Goal: Task Accomplishment & Management: Use online tool/utility

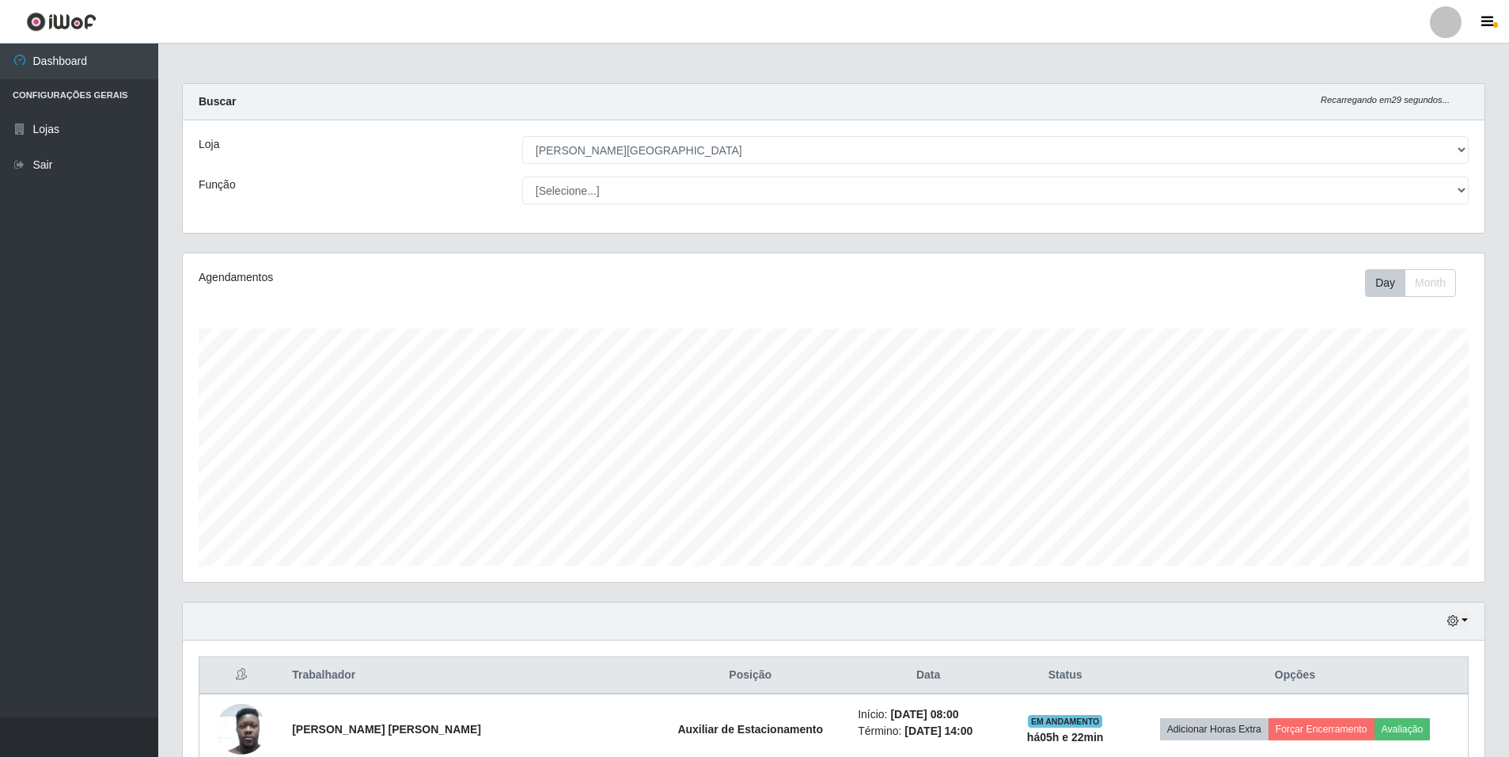
select select "528"
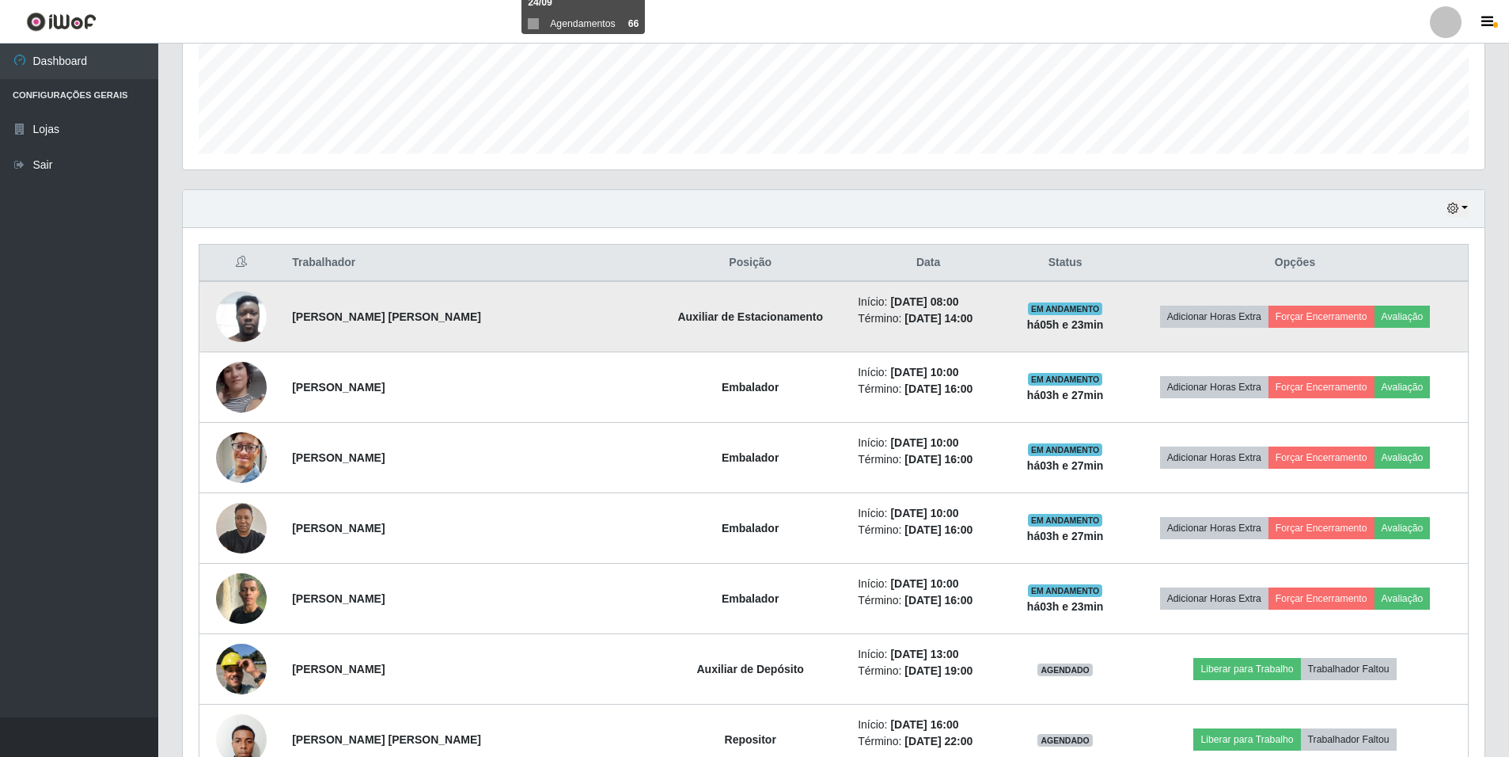
scroll to position [254, 0]
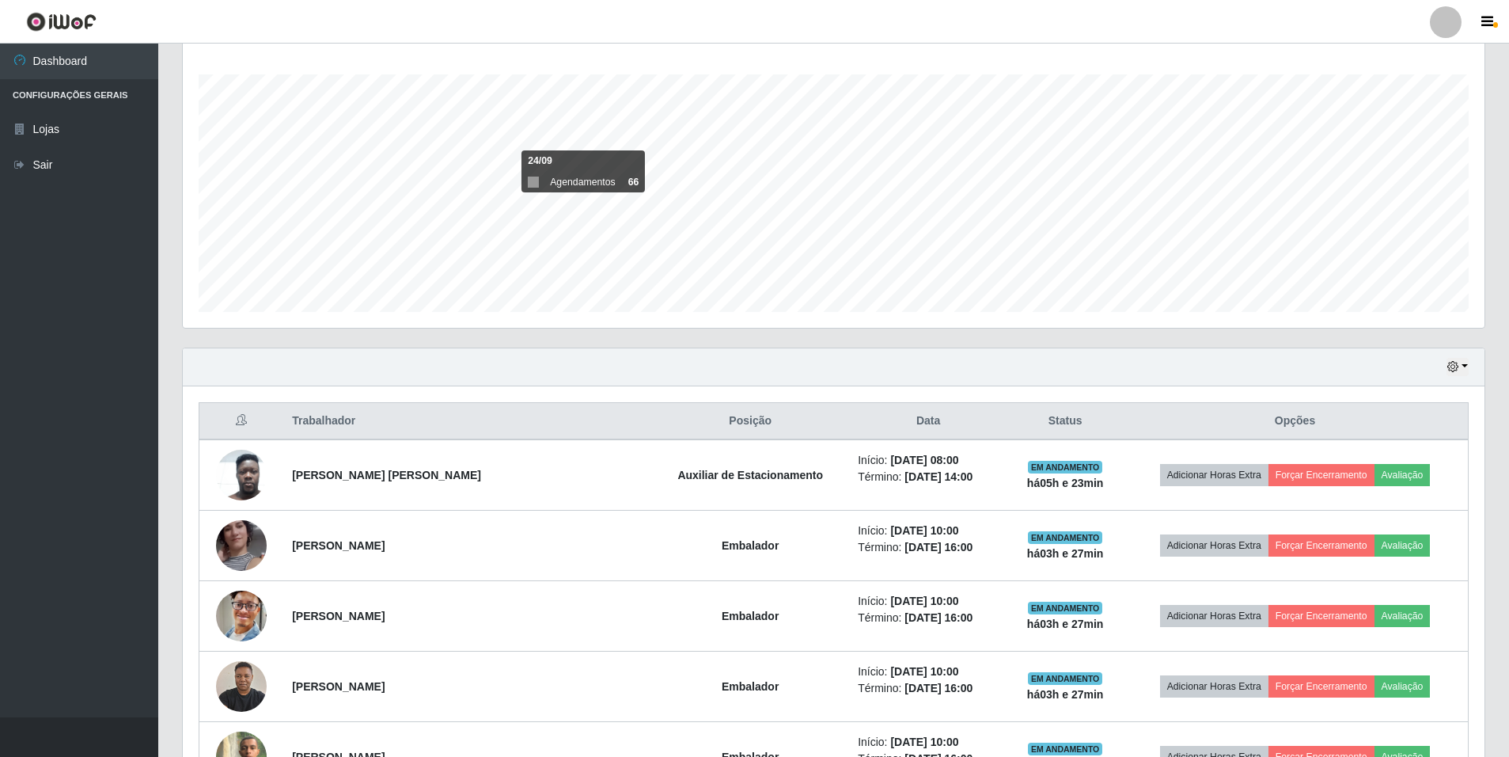
click at [312, 421] on th "Trabalhador" at bounding box center [468, 421] width 370 height 37
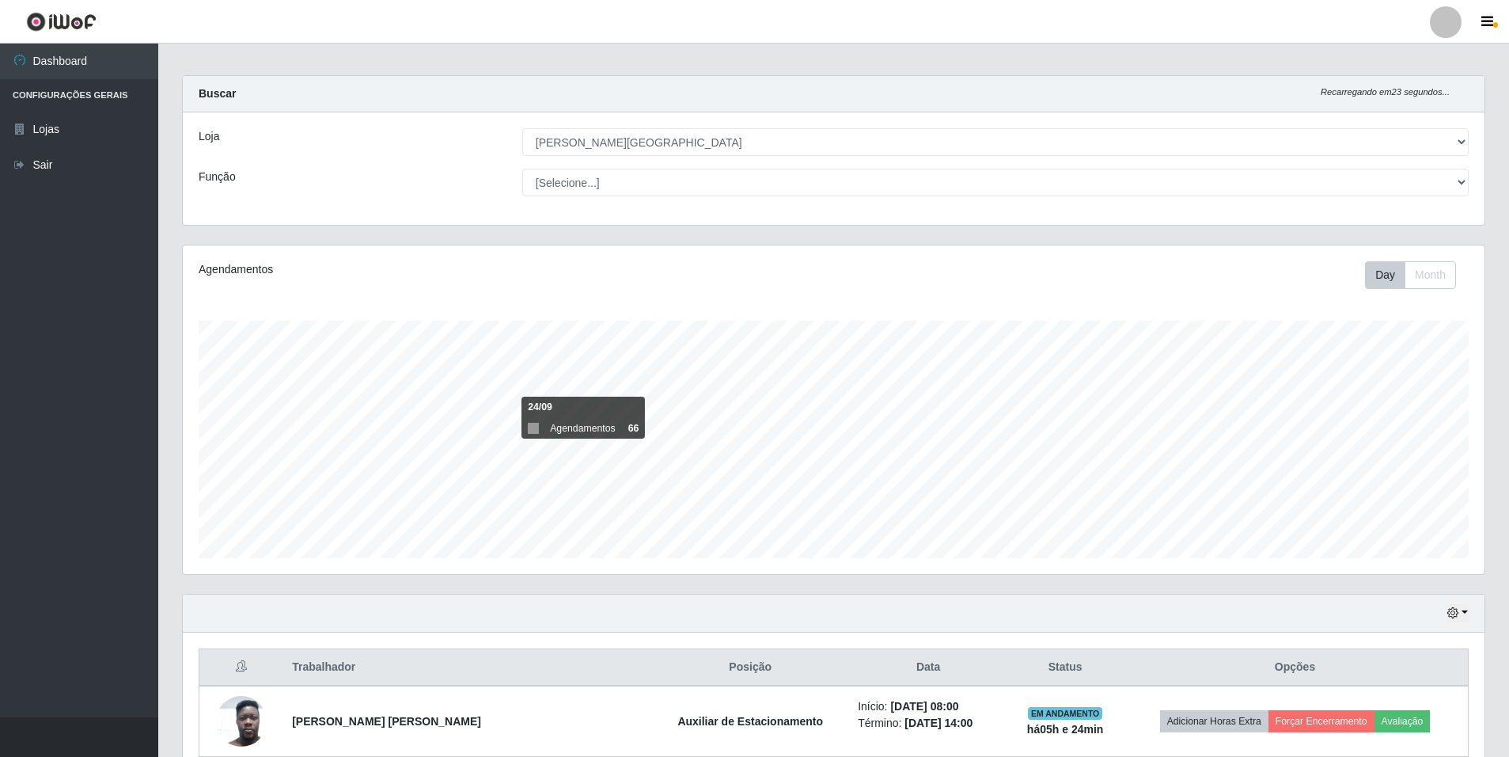
scroll to position [0, 0]
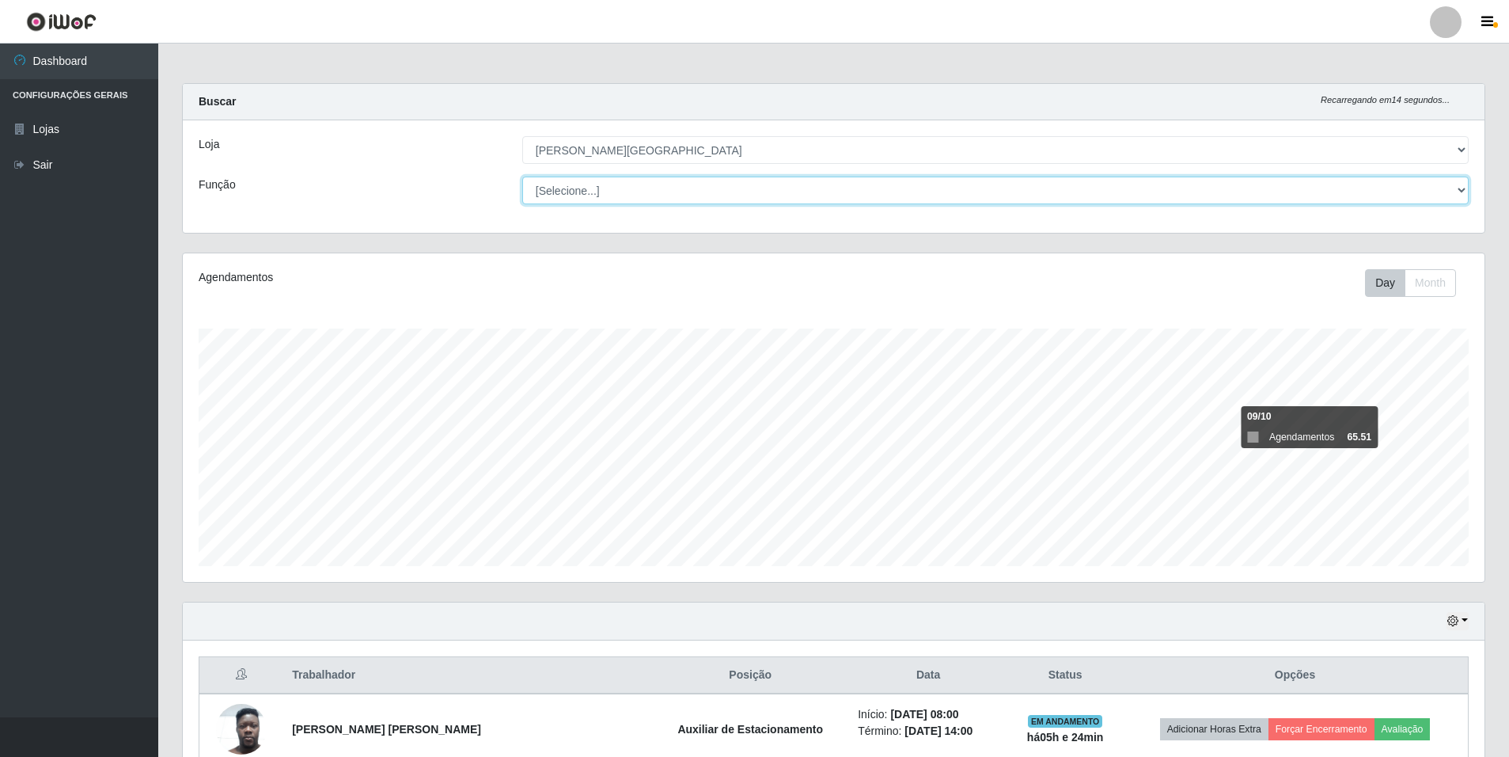
click at [560, 178] on select "[Selecione...] Auxiliar de Depósito Auxiliar de Depósito + Auxiliar de Depósito…" at bounding box center [995, 190] width 947 height 28
click at [562, 190] on select "[Selecione...] Auxiliar de Depósito Auxiliar de Depósito + Auxiliar de Depósito…" at bounding box center [995, 190] width 947 height 28
click at [522, 176] on select "[Selecione...] Auxiliar de Depósito Auxiliar de Depósito + Auxiliar de Depósito…" at bounding box center [995, 190] width 947 height 28
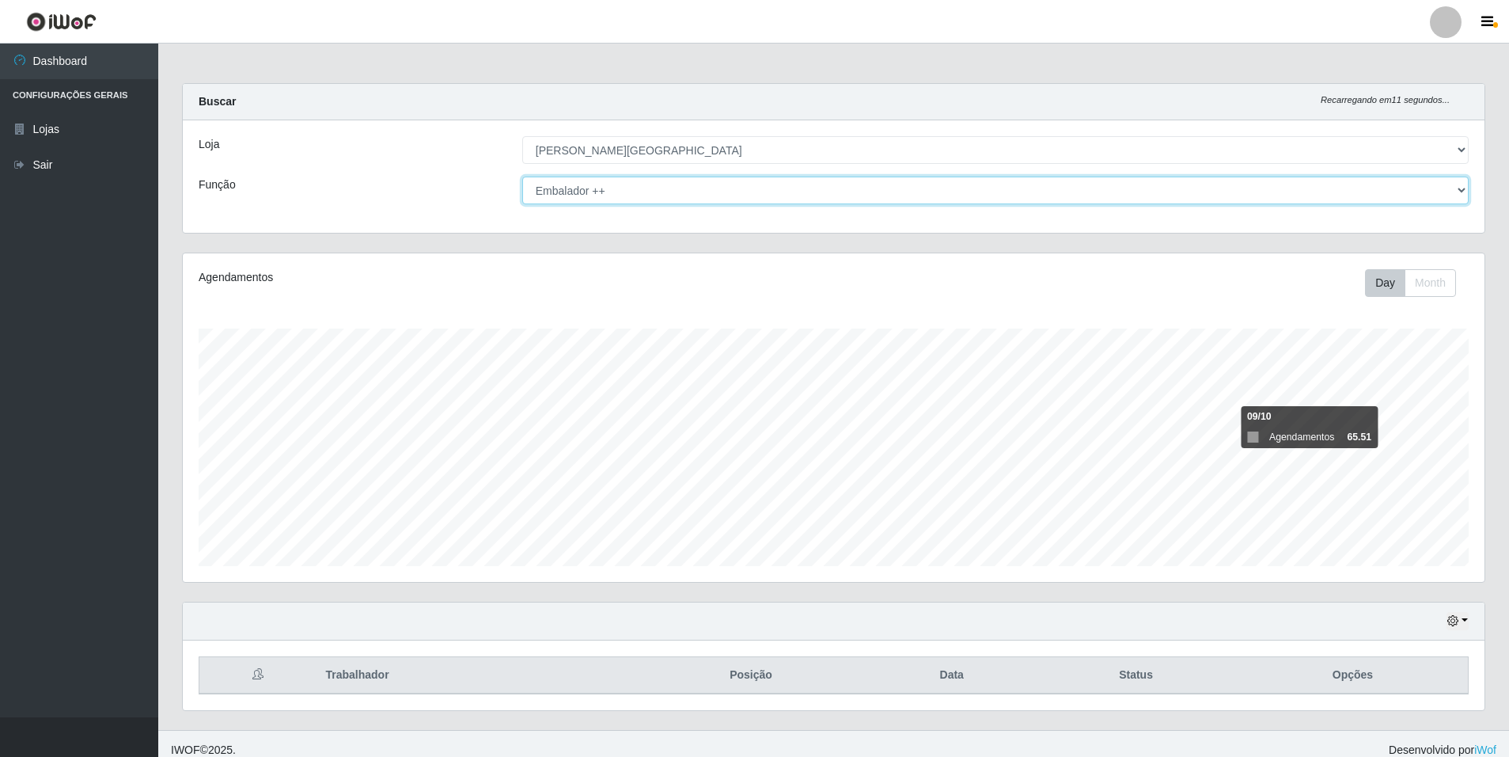
scroll to position [13, 0]
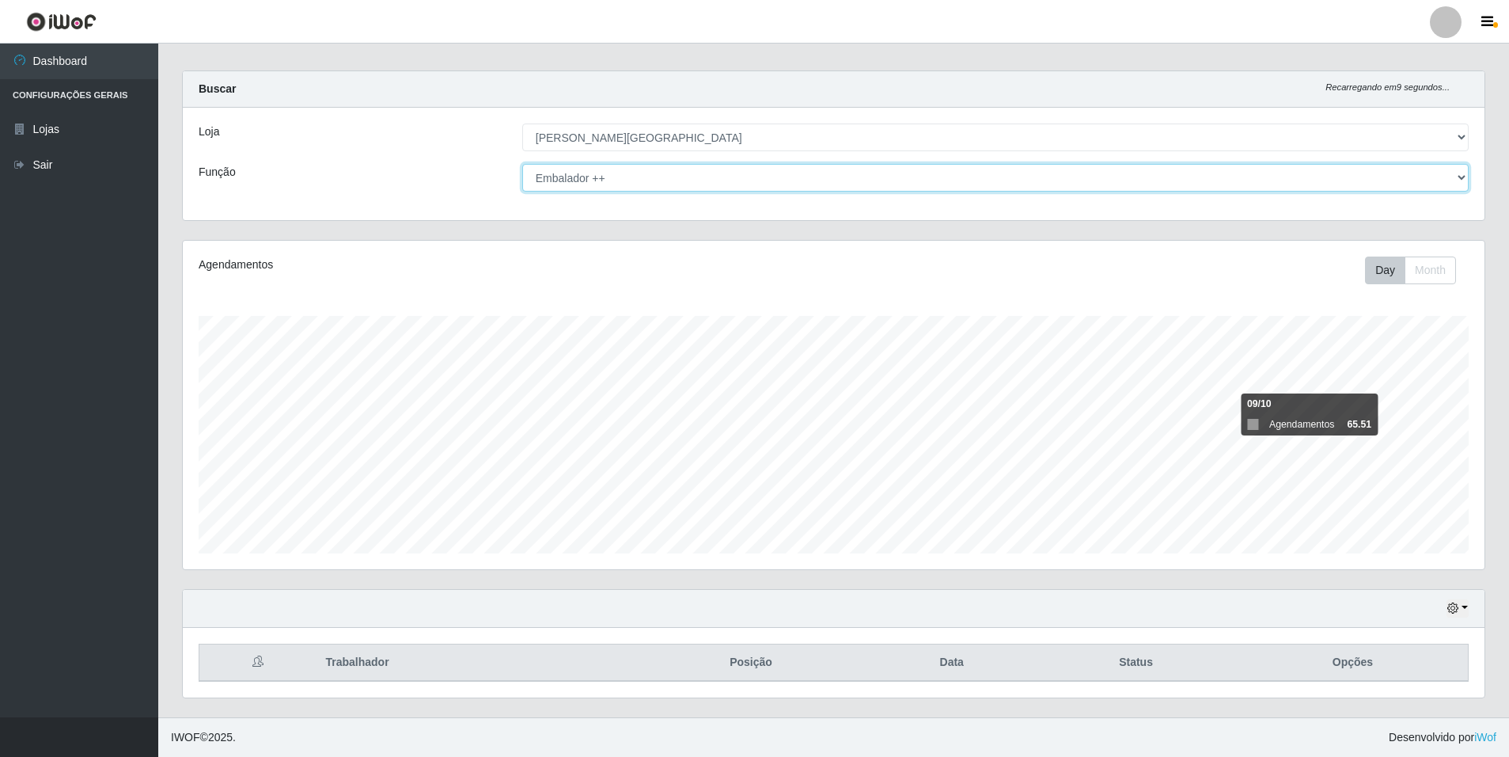
drag, startPoint x: 652, startPoint y: 176, endPoint x: 647, endPoint y: 185, distance: 9.9
click at [652, 176] on select "[Selecione...] Auxiliar de Depósito Auxiliar de Depósito + Auxiliar de Depósito…" at bounding box center [995, 178] width 947 height 28
click at [626, 185] on select "[Selecione...] Auxiliar de Depósito Auxiliar de Depósito + Auxiliar de Depósito…" at bounding box center [995, 178] width 947 height 28
select select "1"
click at [522, 164] on select "[Selecione...] Auxiliar de Depósito Auxiliar de Depósito + Auxiliar de Depósito…" at bounding box center [995, 178] width 947 height 28
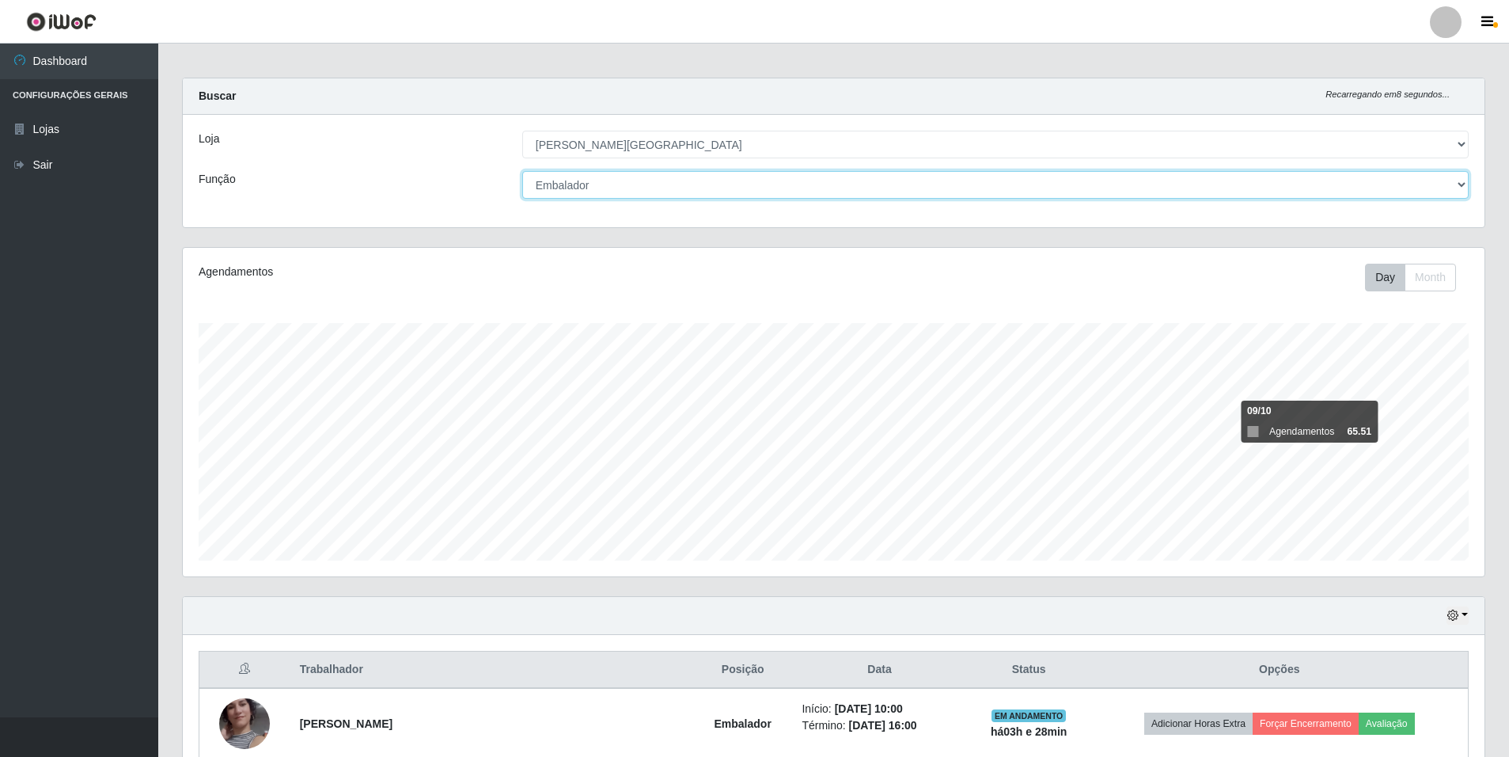
scroll to position [0, 0]
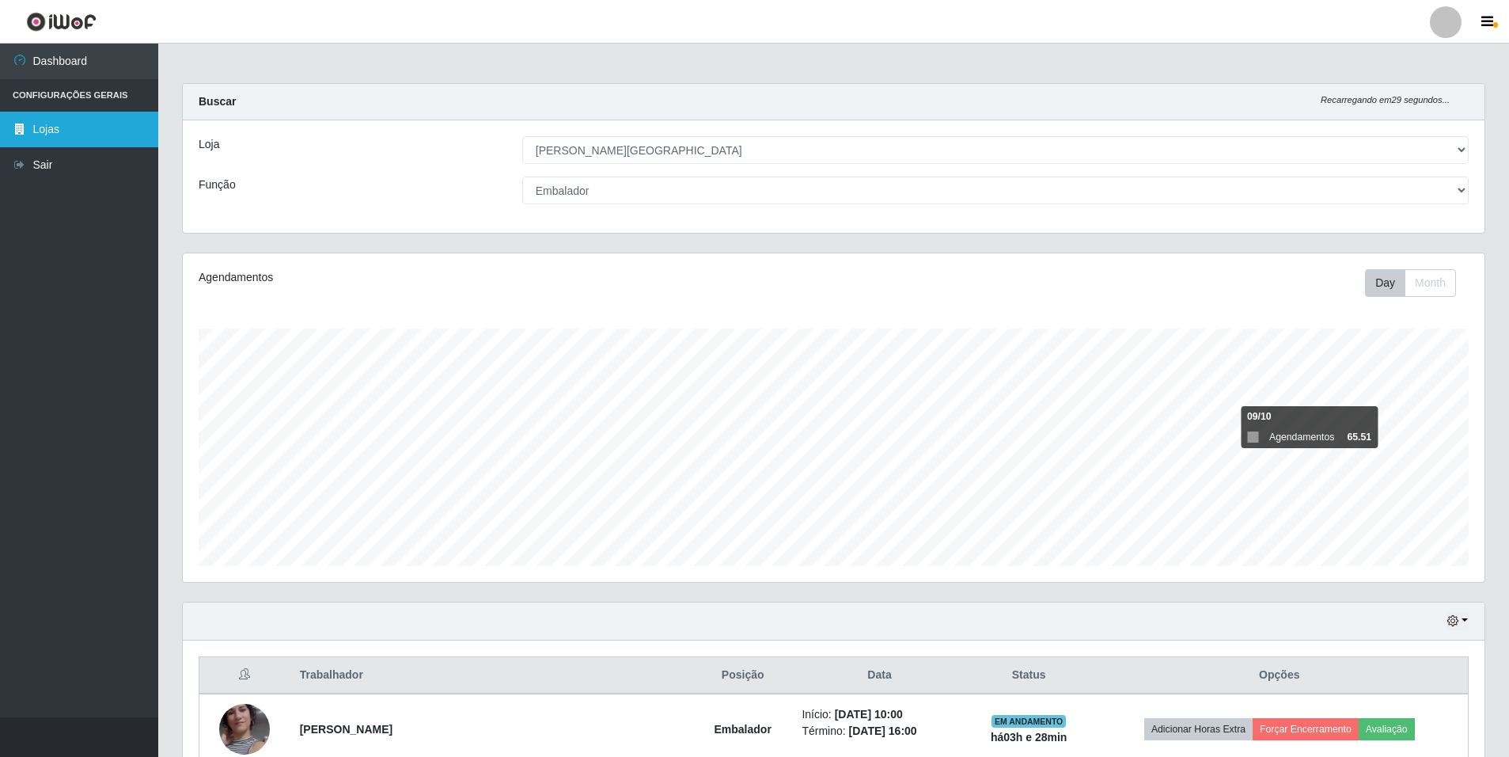
click at [31, 136] on link "Lojas" at bounding box center [79, 130] width 158 height 36
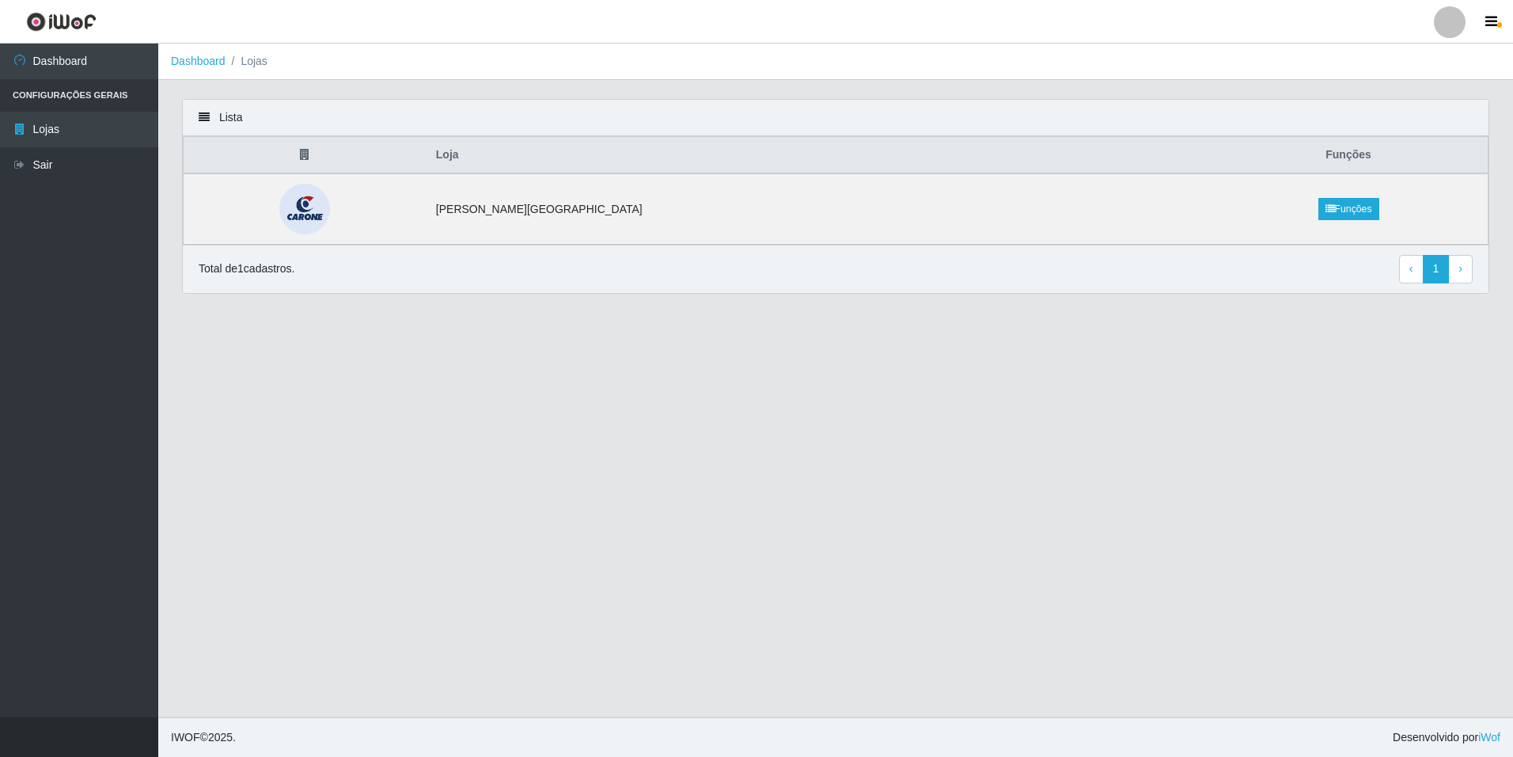
click at [847, 169] on th "Loja" at bounding box center [818, 155] width 783 height 37
click at [1318, 207] on link "Funções" at bounding box center [1348, 209] width 61 height 22
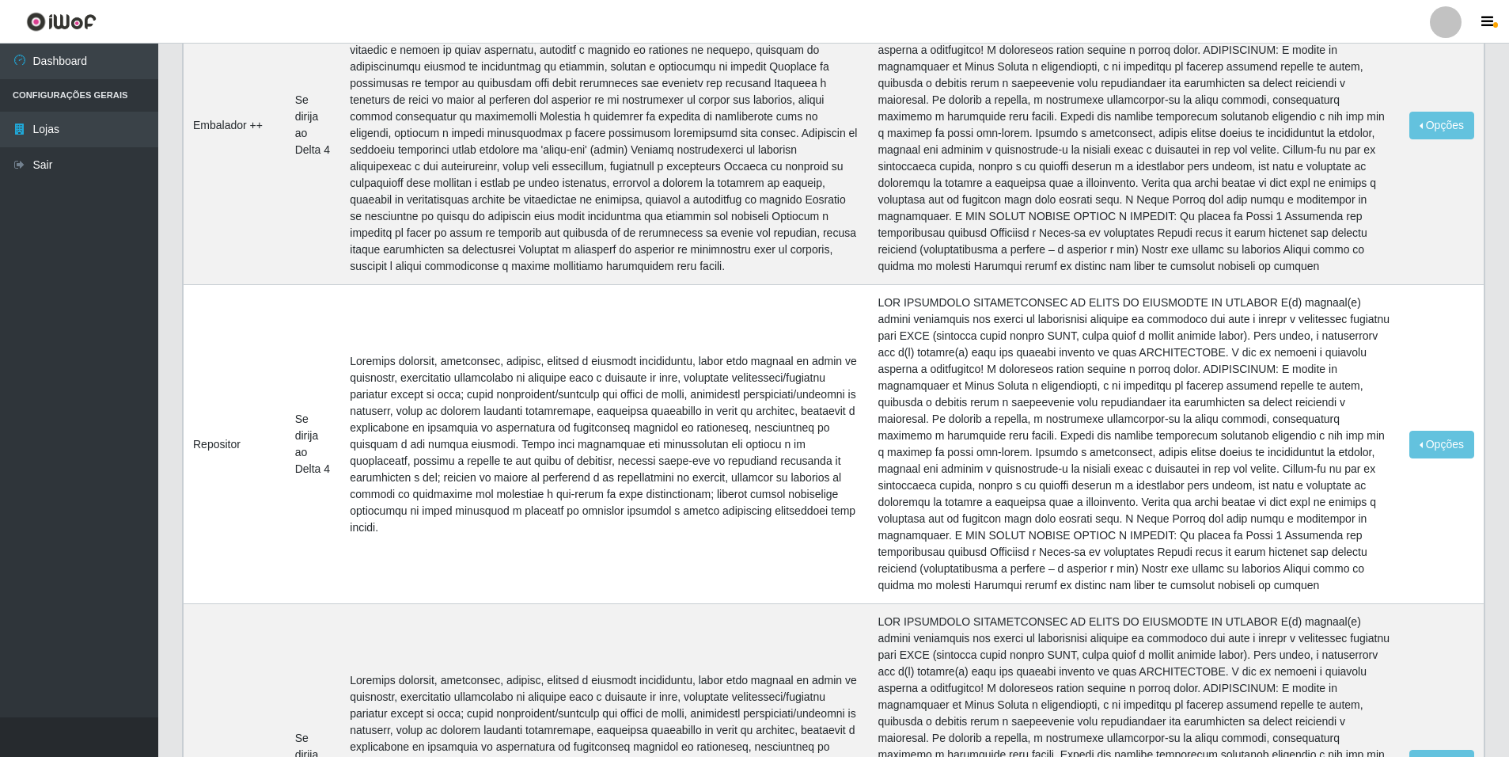
scroll to position [554, 0]
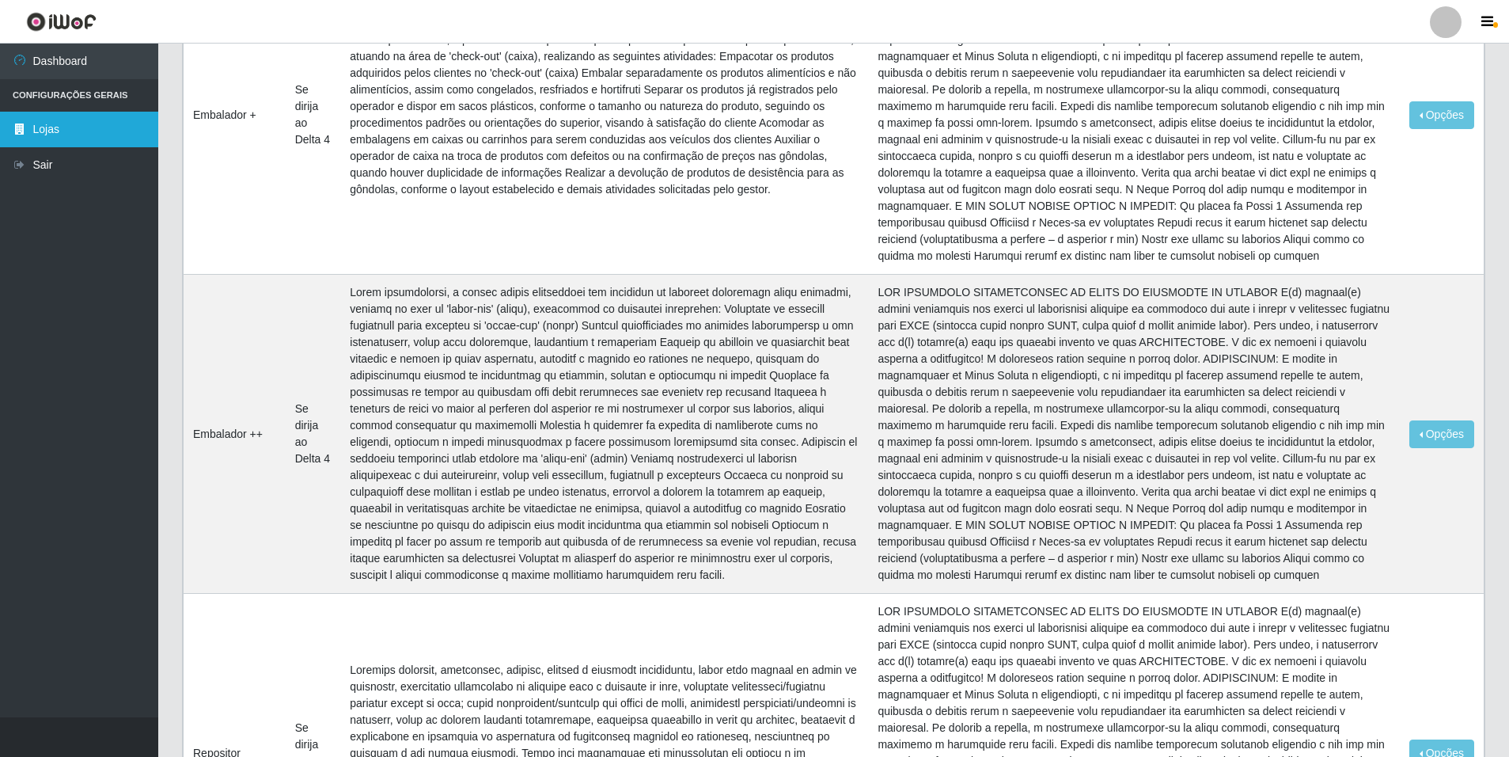
click at [52, 127] on link "Lojas" at bounding box center [79, 130] width 158 height 36
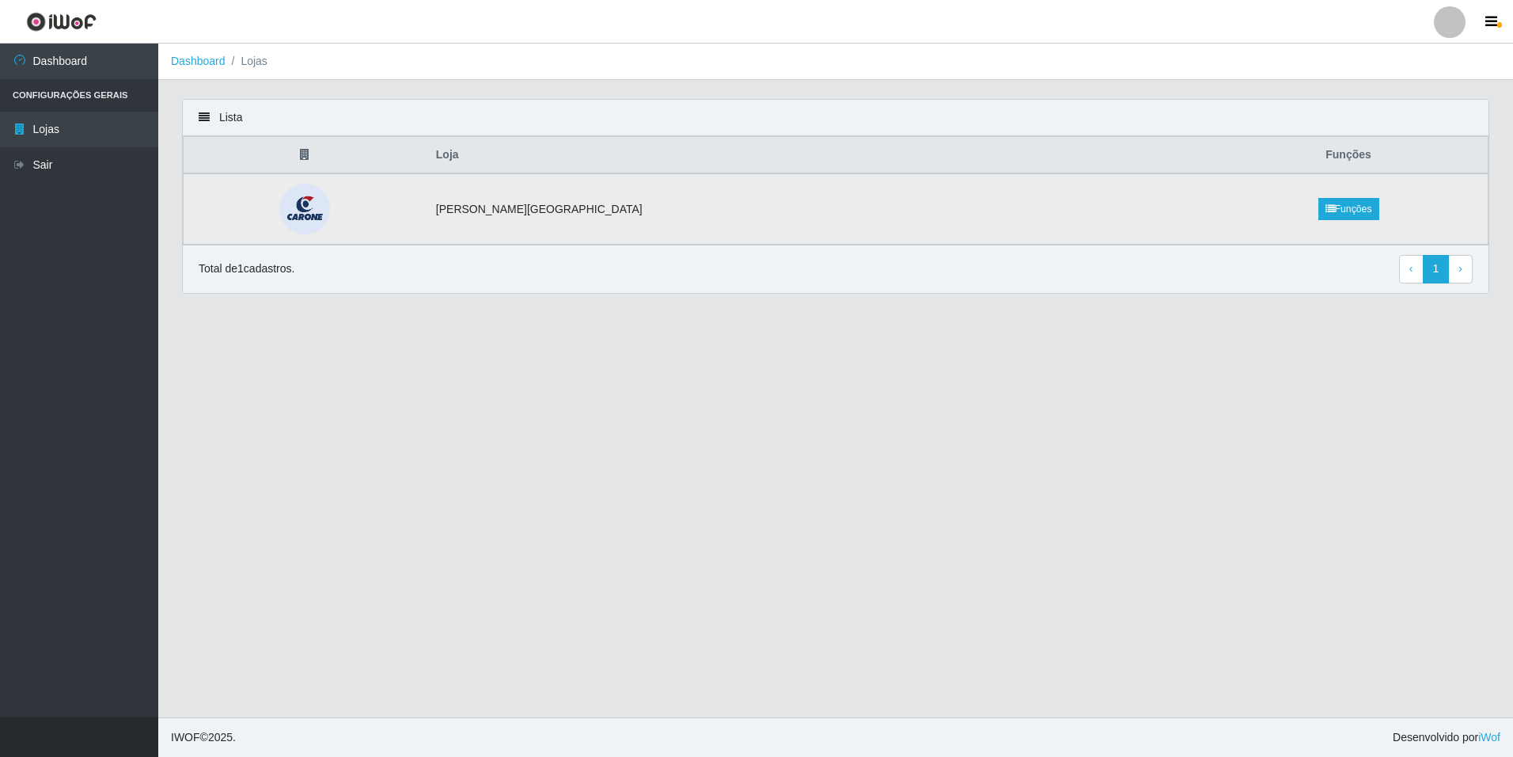
click at [337, 205] on img at bounding box center [304, 209] width 81 height 51
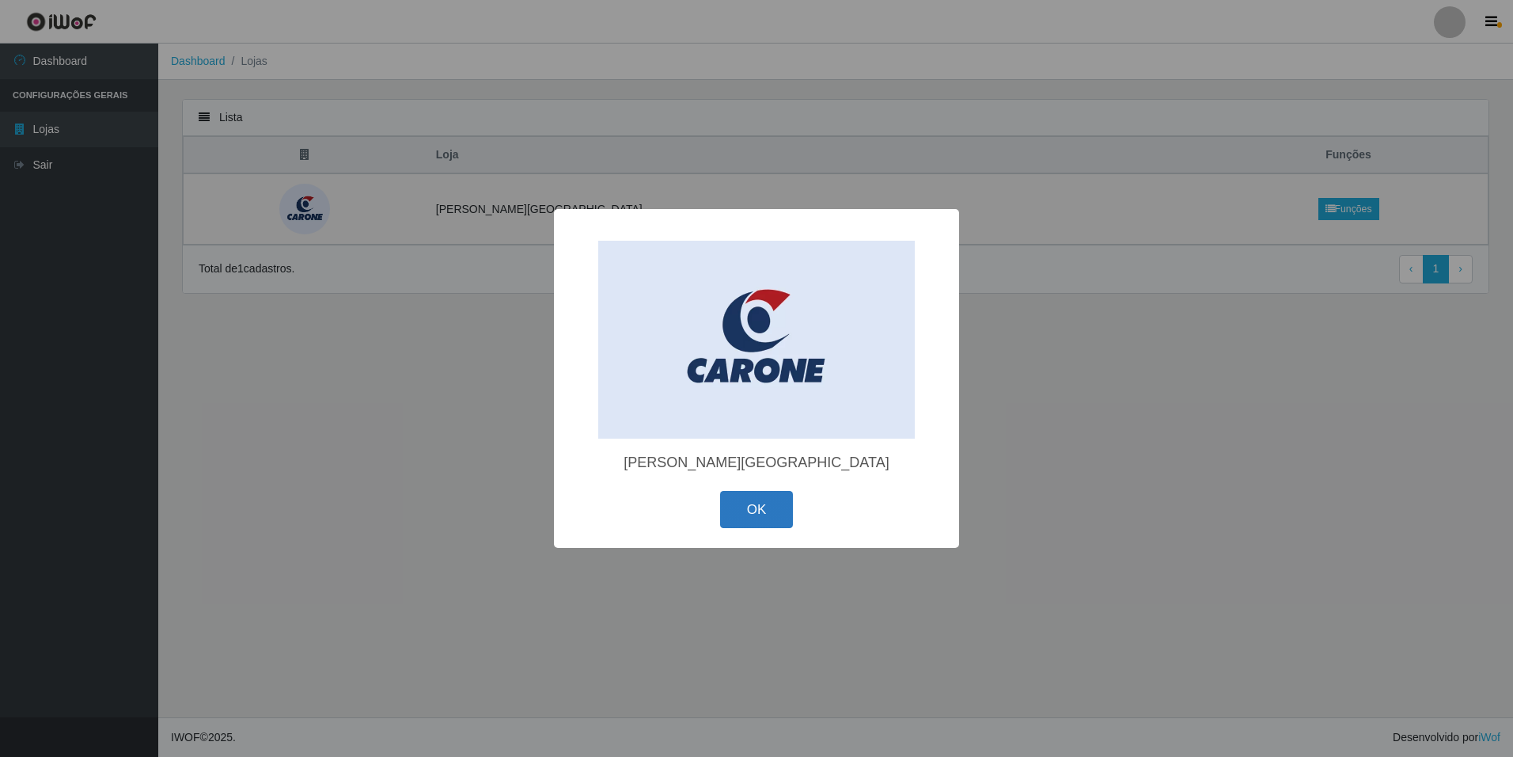
click at [775, 491] on button "OK" at bounding box center [757, 509] width 74 height 37
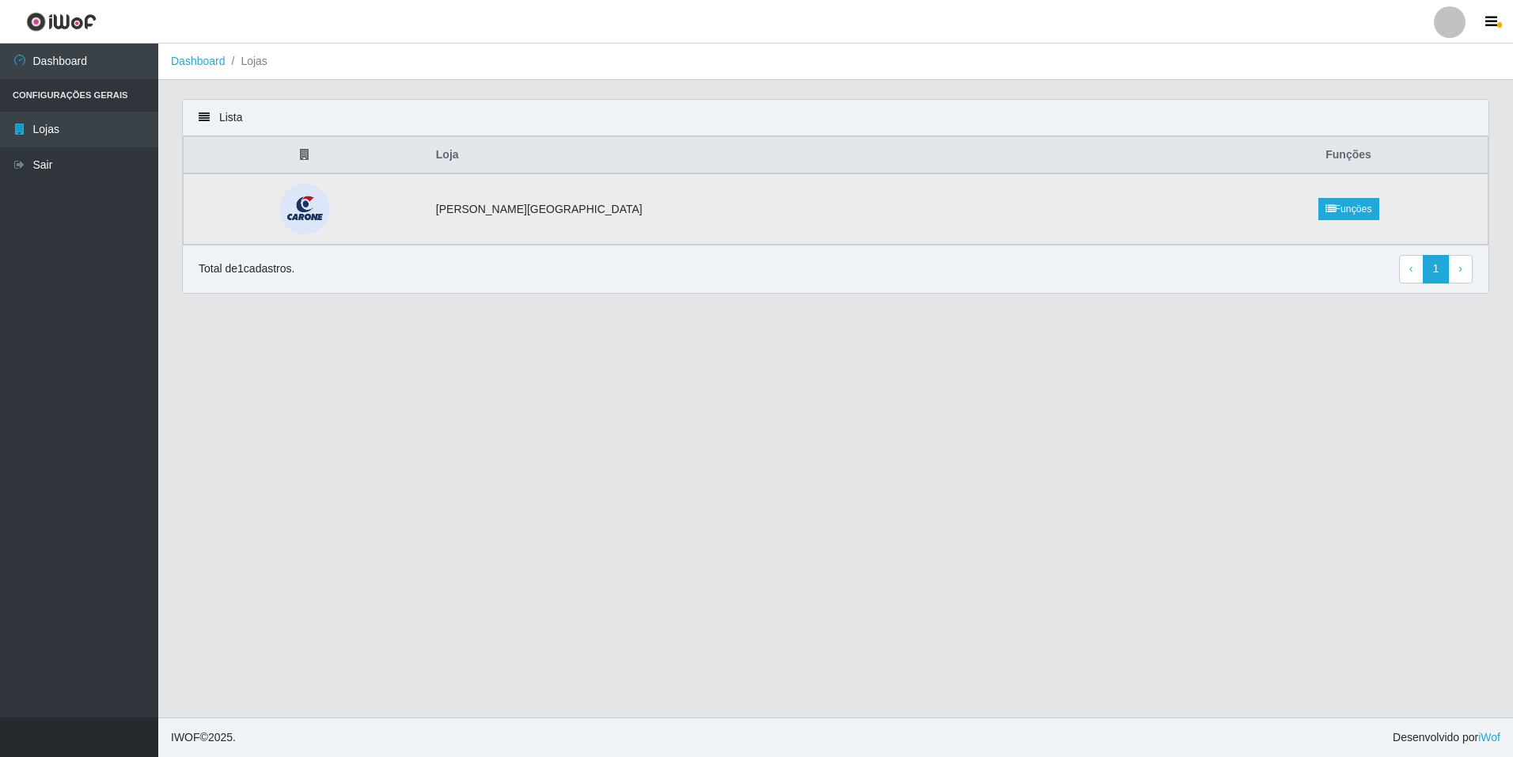
click at [561, 213] on td "[PERSON_NAME][GEOGRAPHIC_DATA]" at bounding box center [818, 208] width 783 height 71
click at [259, 294] on div "Lista Loja Funções [PERSON_NAME][GEOGRAPHIC_DATA] Funções Total de 1 cadastros.…" at bounding box center [835, 206] width 1331 height 214
click at [256, 280] on div "Total de 1 cadastros. ‹ Previous 1 › Next" at bounding box center [836, 269] width 1274 height 28
click at [1319, 217] on link "Funções" at bounding box center [1348, 209] width 61 height 22
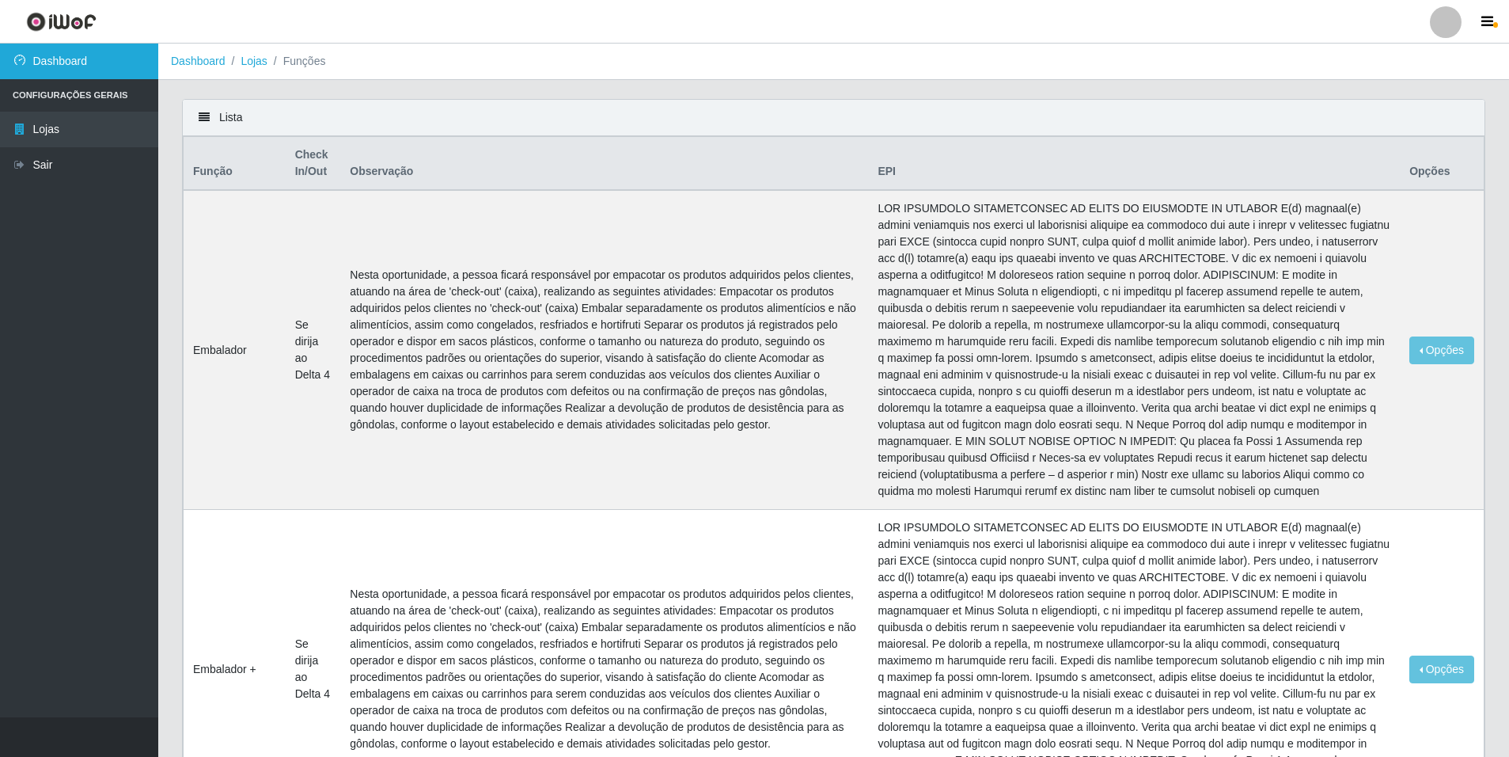
click at [65, 60] on link "Dashboard" at bounding box center [79, 62] width 158 height 36
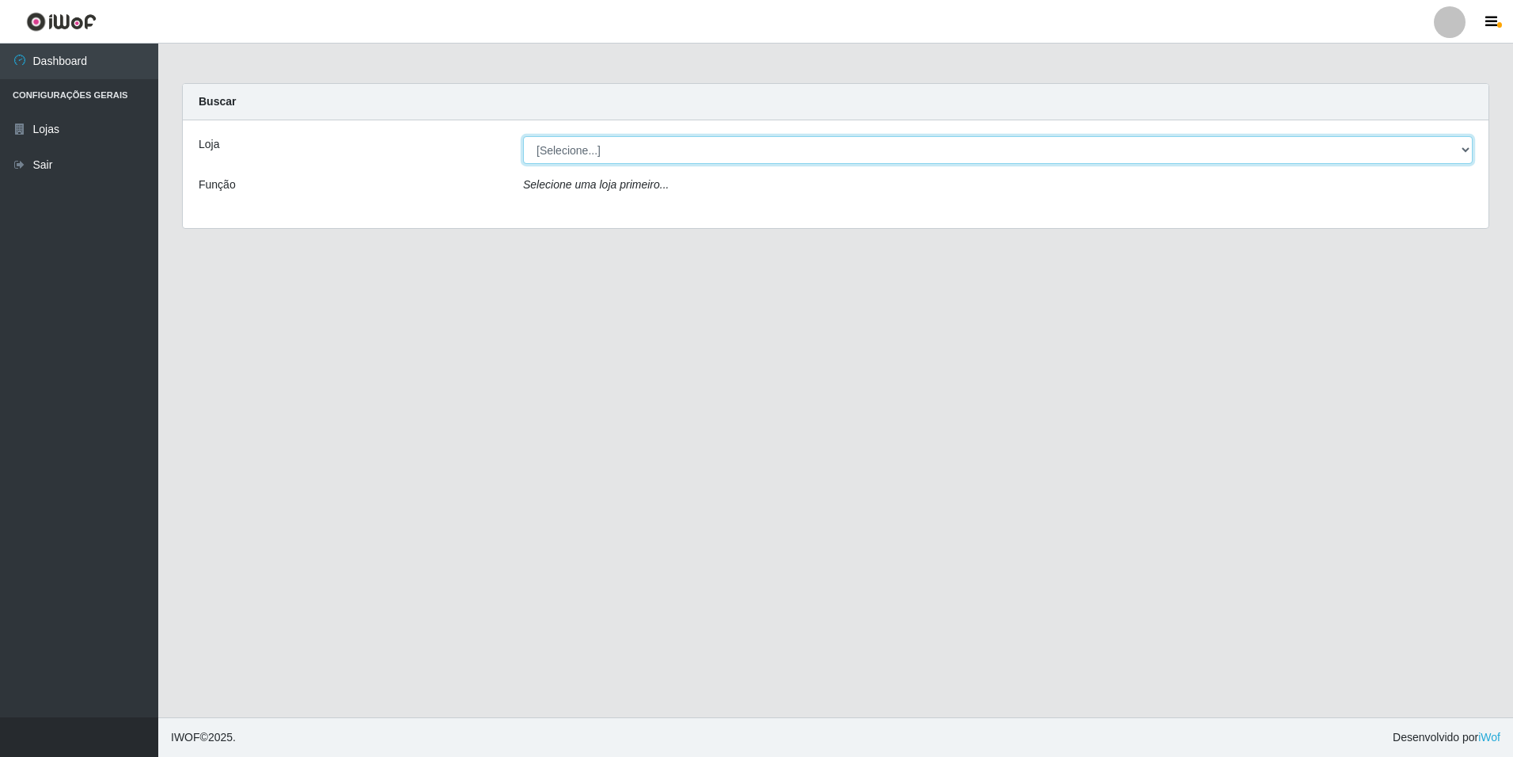
click at [603, 145] on select "[Selecione...] [GEOGRAPHIC_DATA][PERSON_NAME][GEOGRAPHIC_DATA]" at bounding box center [998, 150] width 950 height 28
select select "528"
click at [523, 136] on select "[Selecione...] [GEOGRAPHIC_DATA][PERSON_NAME][GEOGRAPHIC_DATA]" at bounding box center [998, 150] width 950 height 28
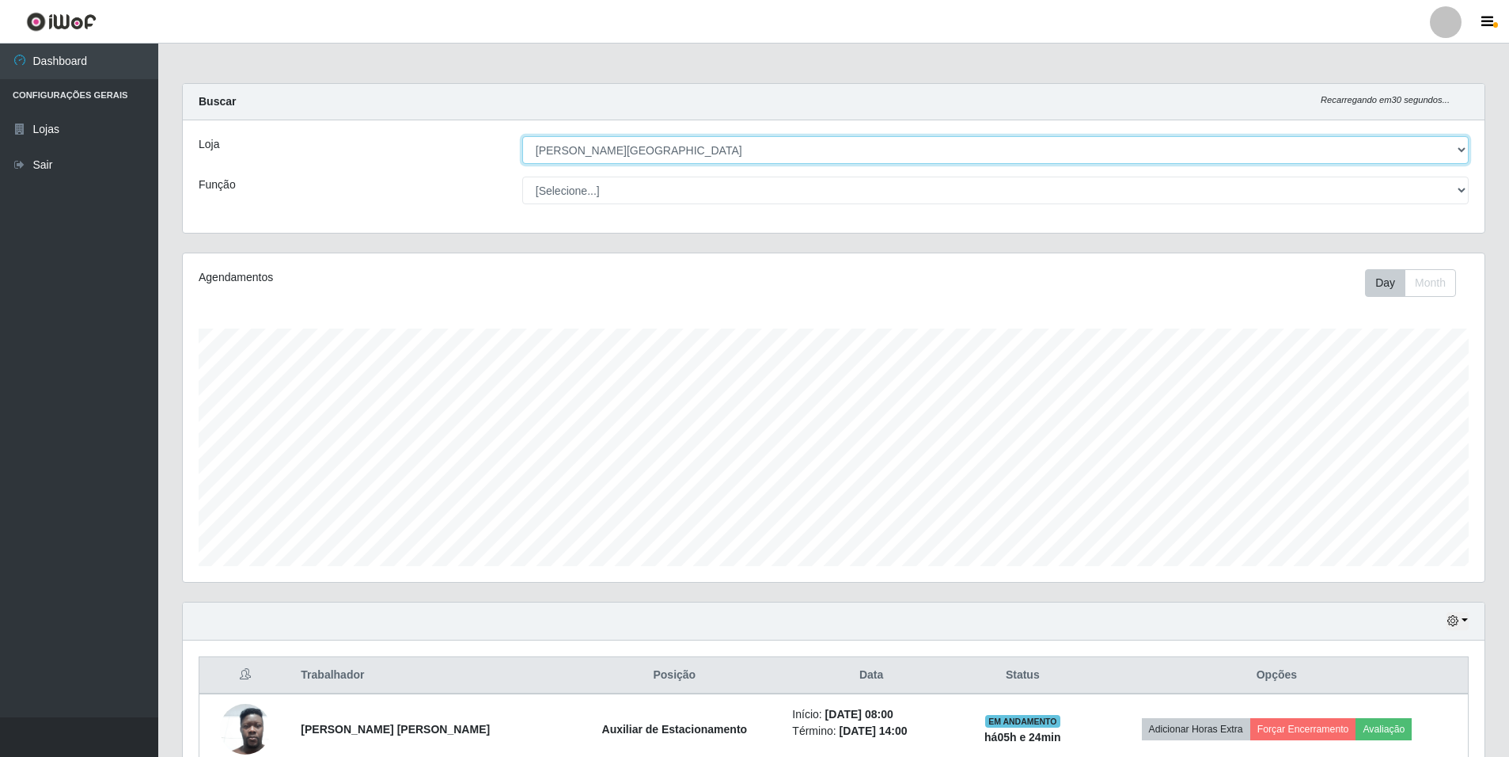
scroll to position [328, 1302]
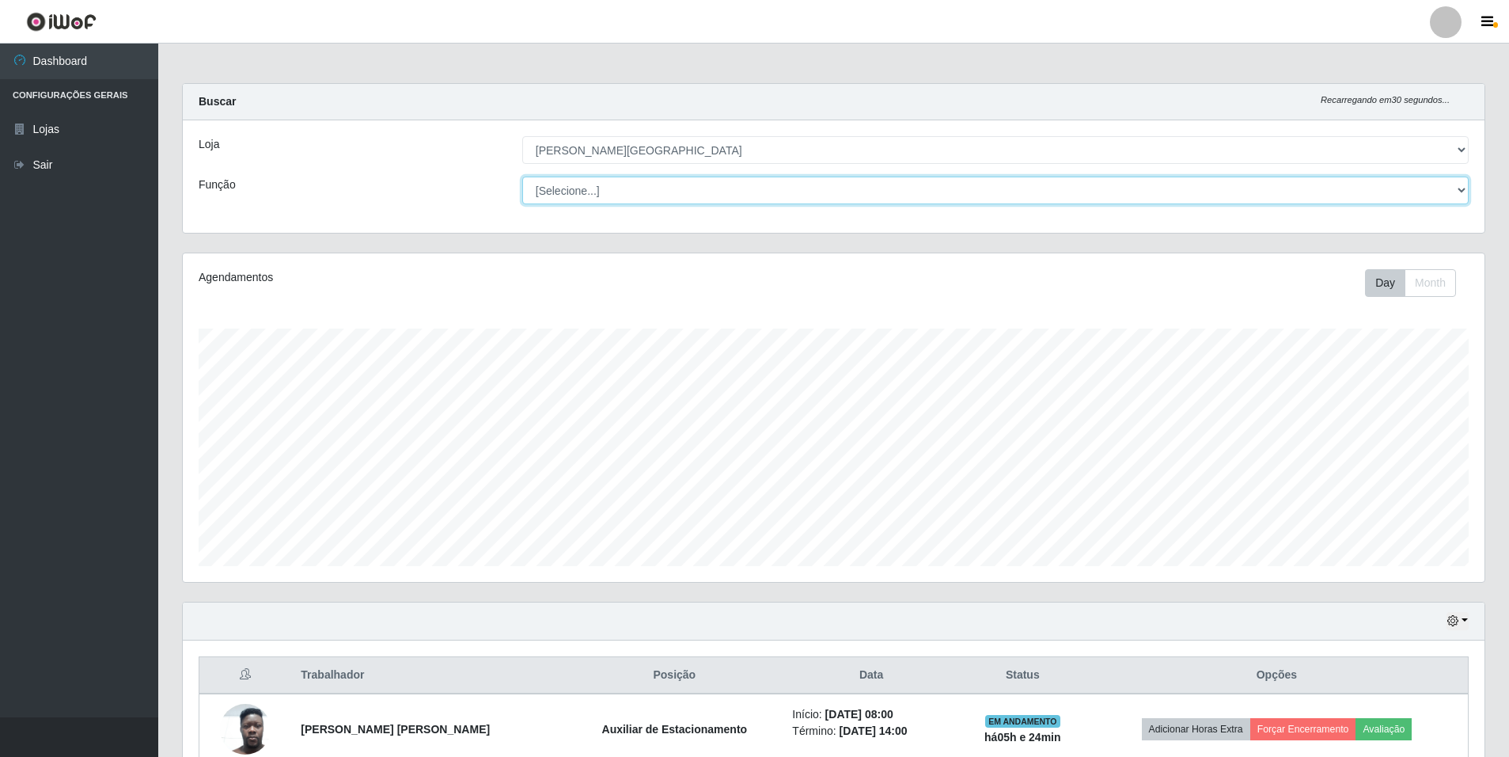
click at [588, 180] on select "[Selecione...] Auxiliar de Depósito Auxiliar de Depósito + Auxiliar de Depósito…" at bounding box center [995, 190] width 947 height 28
click at [522, 176] on select "[Selecione...] Auxiliar de Depósito Auxiliar de Depósito + Auxiliar de Depósito…" at bounding box center [995, 190] width 947 height 28
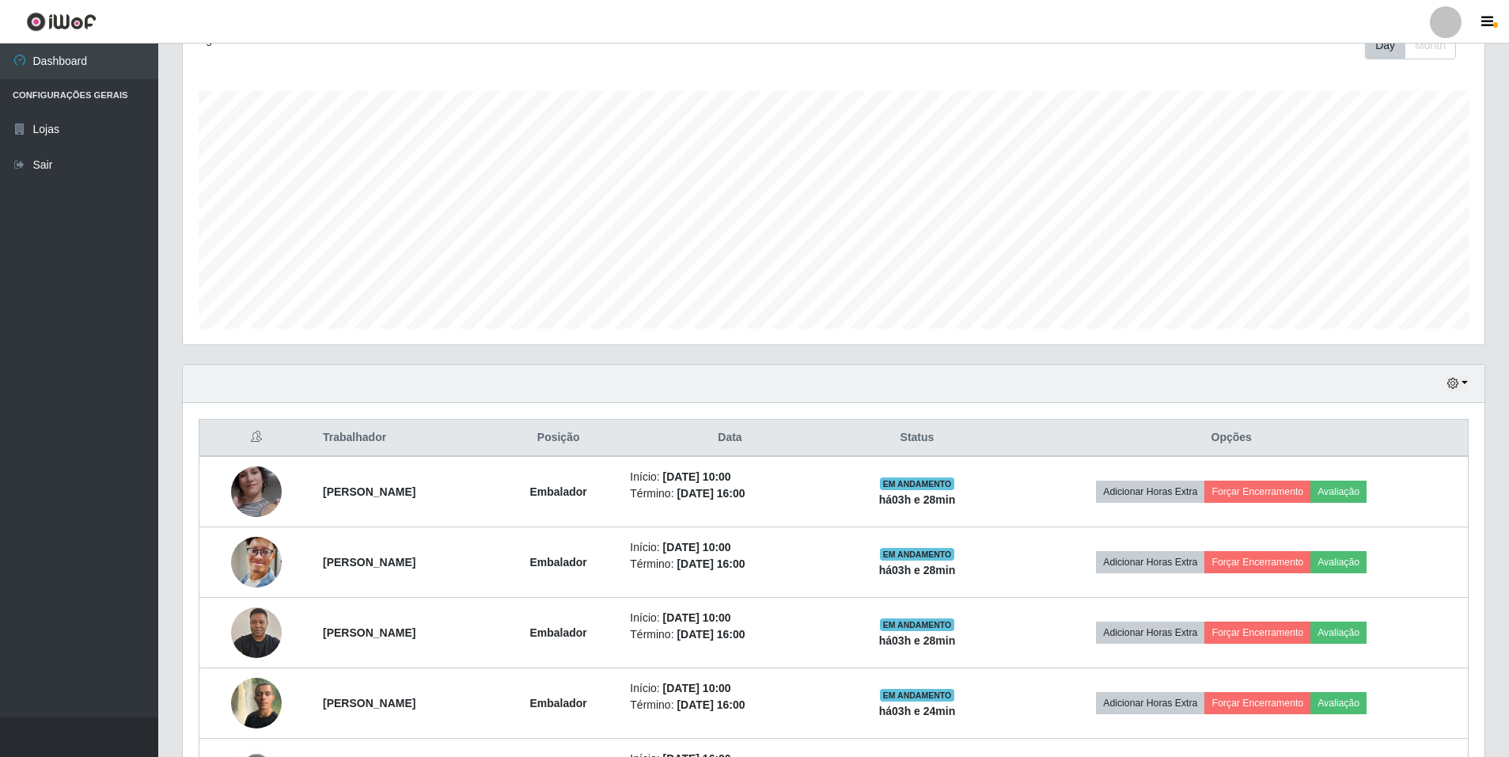
scroll to position [0, 0]
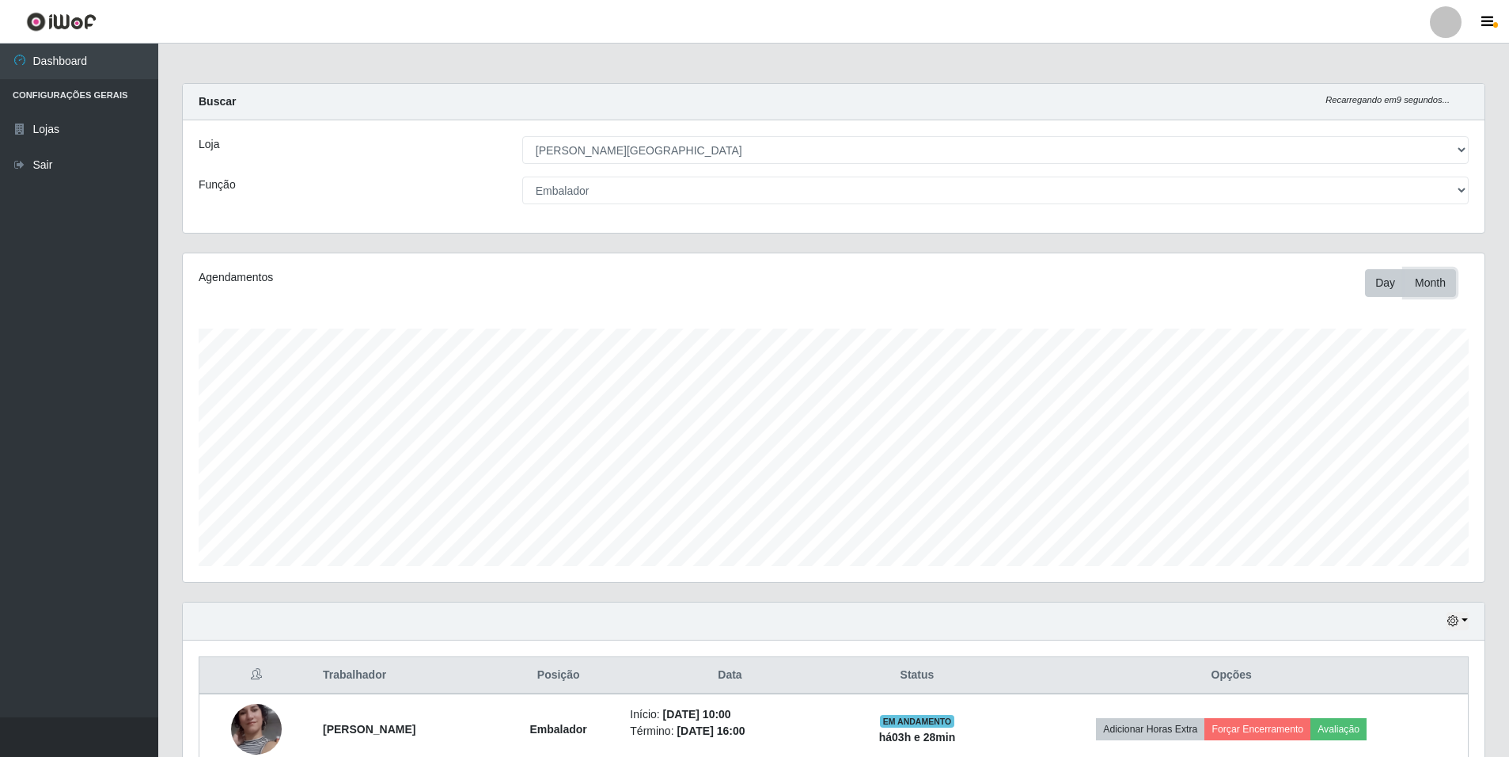
click at [1417, 272] on button "Month" at bounding box center [1430, 283] width 51 height 28
click at [1360, 283] on div "Day Month" at bounding box center [1103, 283] width 755 height 28
click at [1391, 279] on button "Day" at bounding box center [1385, 283] width 40 height 28
click at [1466, 191] on select "[Selecione...] Auxiliar de Depósito Auxiliar de Depósito + Auxiliar de Depósito…" at bounding box center [995, 190] width 947 height 28
click at [522, 176] on select "[Selecione...] Auxiliar de Depósito Auxiliar de Depósito + Auxiliar de Depósito…" at bounding box center [995, 190] width 947 height 28
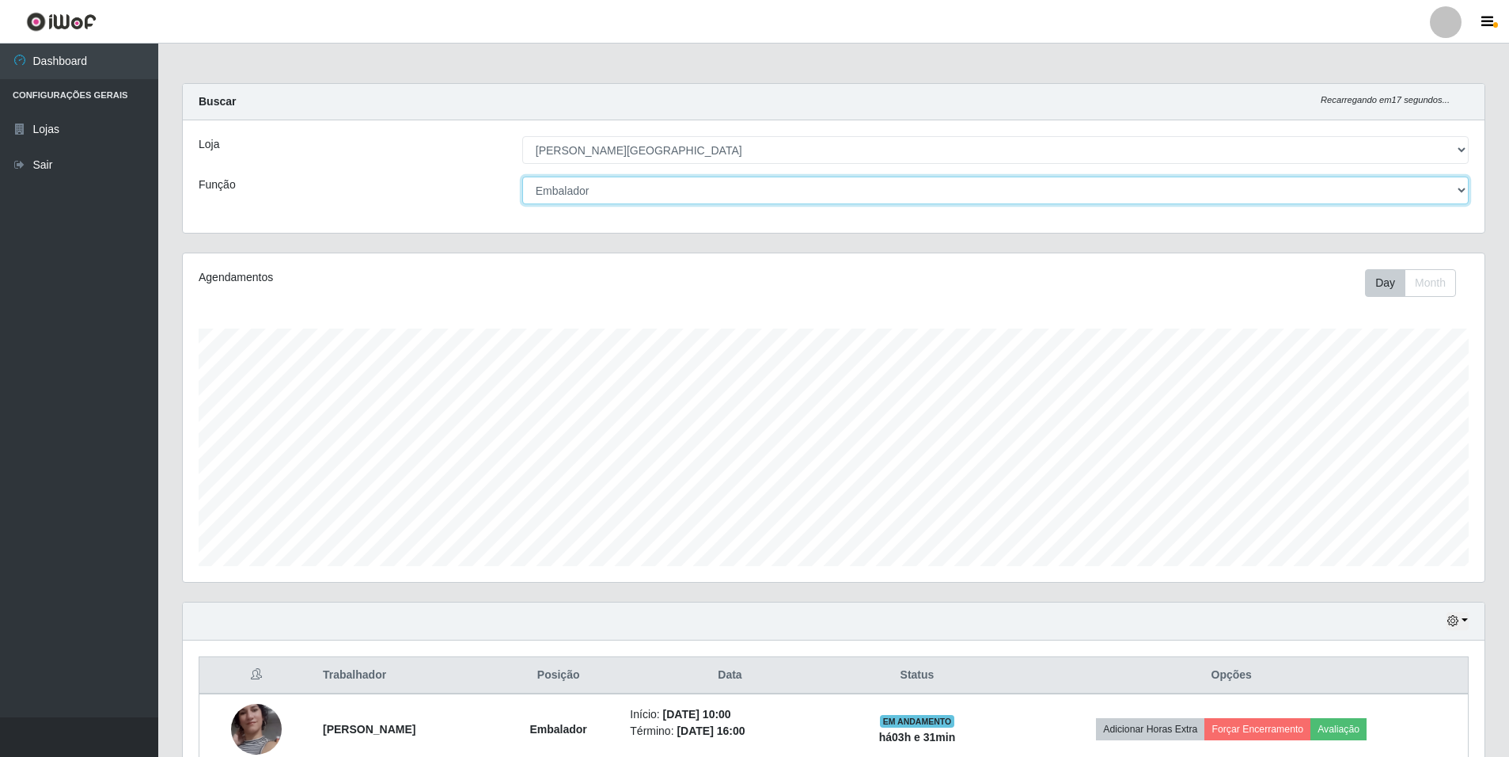
click at [1459, 188] on select "[Selecione...] Auxiliar de Depósito Auxiliar de Depósito + Auxiliar de Depósito…" at bounding box center [995, 190] width 947 height 28
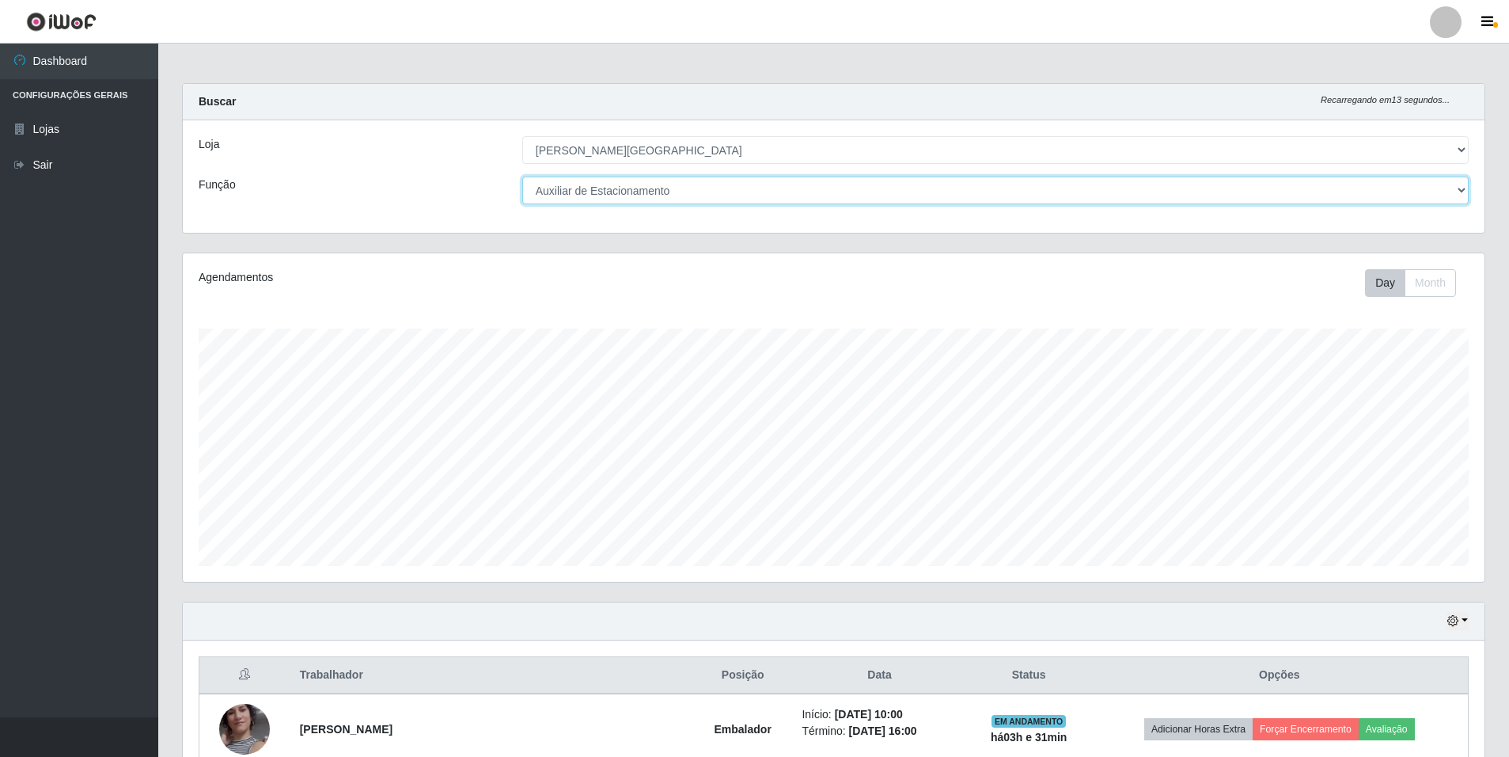
click at [522, 176] on select "[Selecione...] Auxiliar de Depósito Auxiliar de Depósito + Auxiliar de Depósito…" at bounding box center [995, 190] width 947 height 28
click at [1464, 184] on select "[Selecione...] Auxiliar de Depósito Auxiliar de Depósito + Auxiliar de Depósito…" at bounding box center [995, 190] width 947 height 28
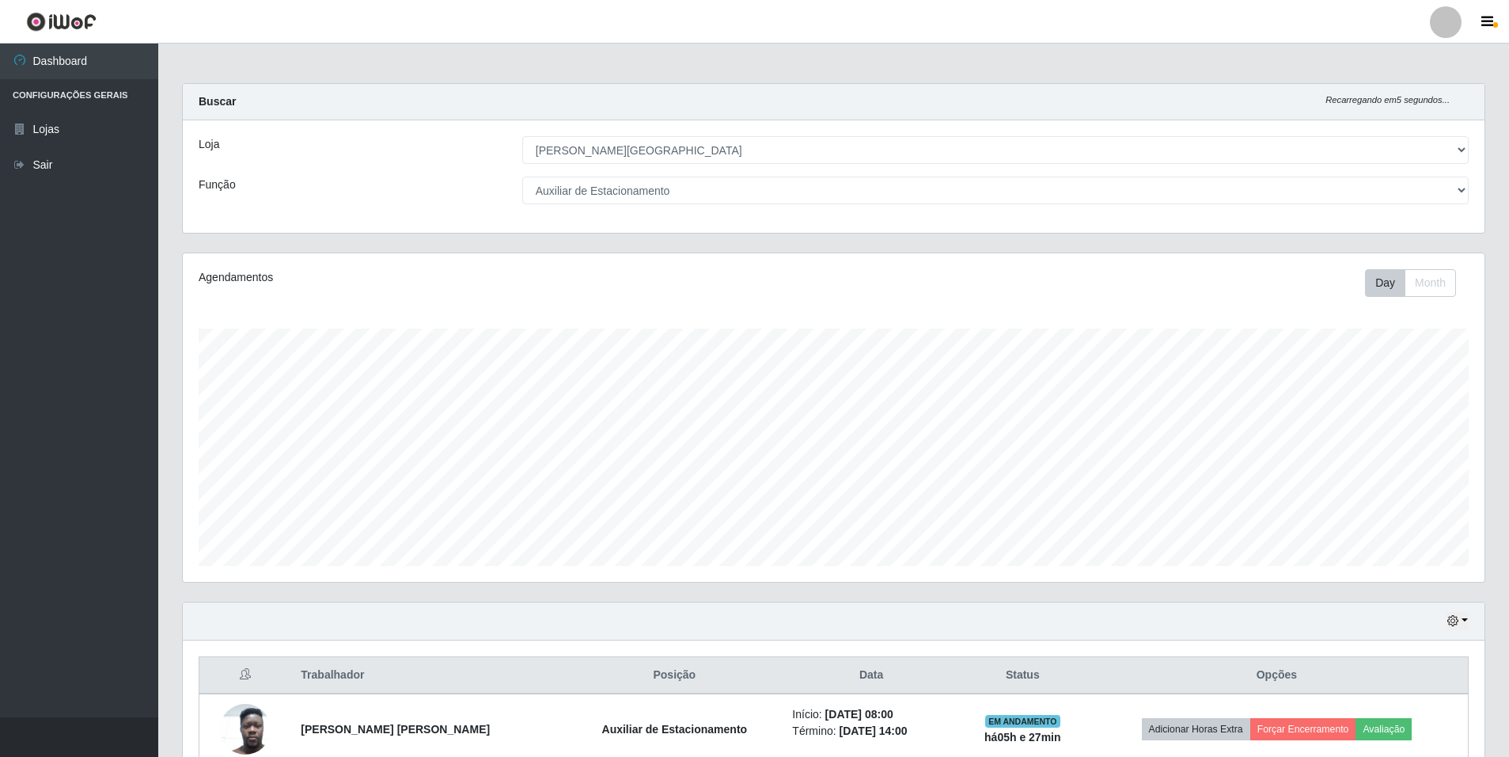
click at [1504, 585] on div "Carregando... Buscar Recarregando em 5 segundos... [PERSON_NAME] [Selecione...]…" at bounding box center [833, 441] width 1351 height 717
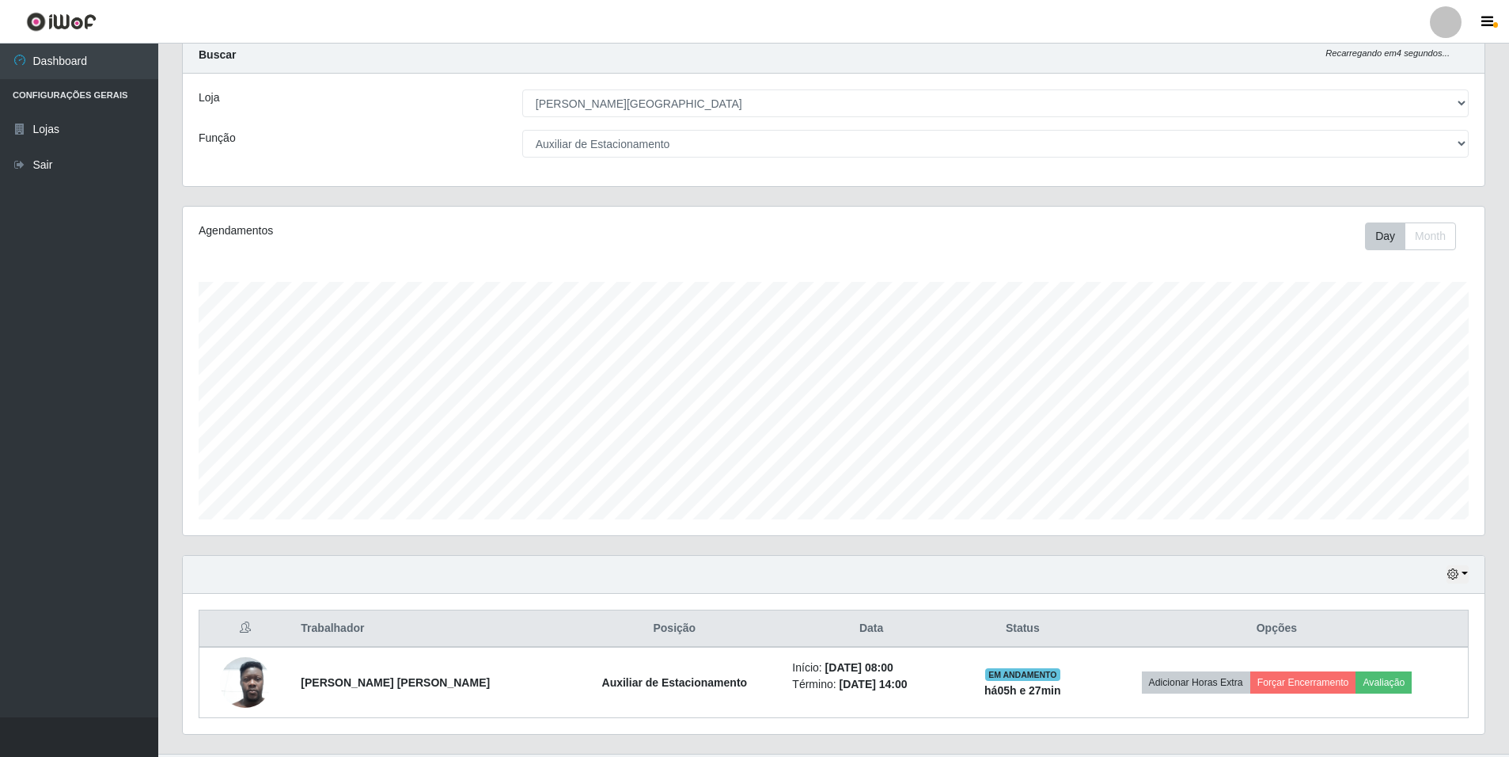
scroll to position [83, 0]
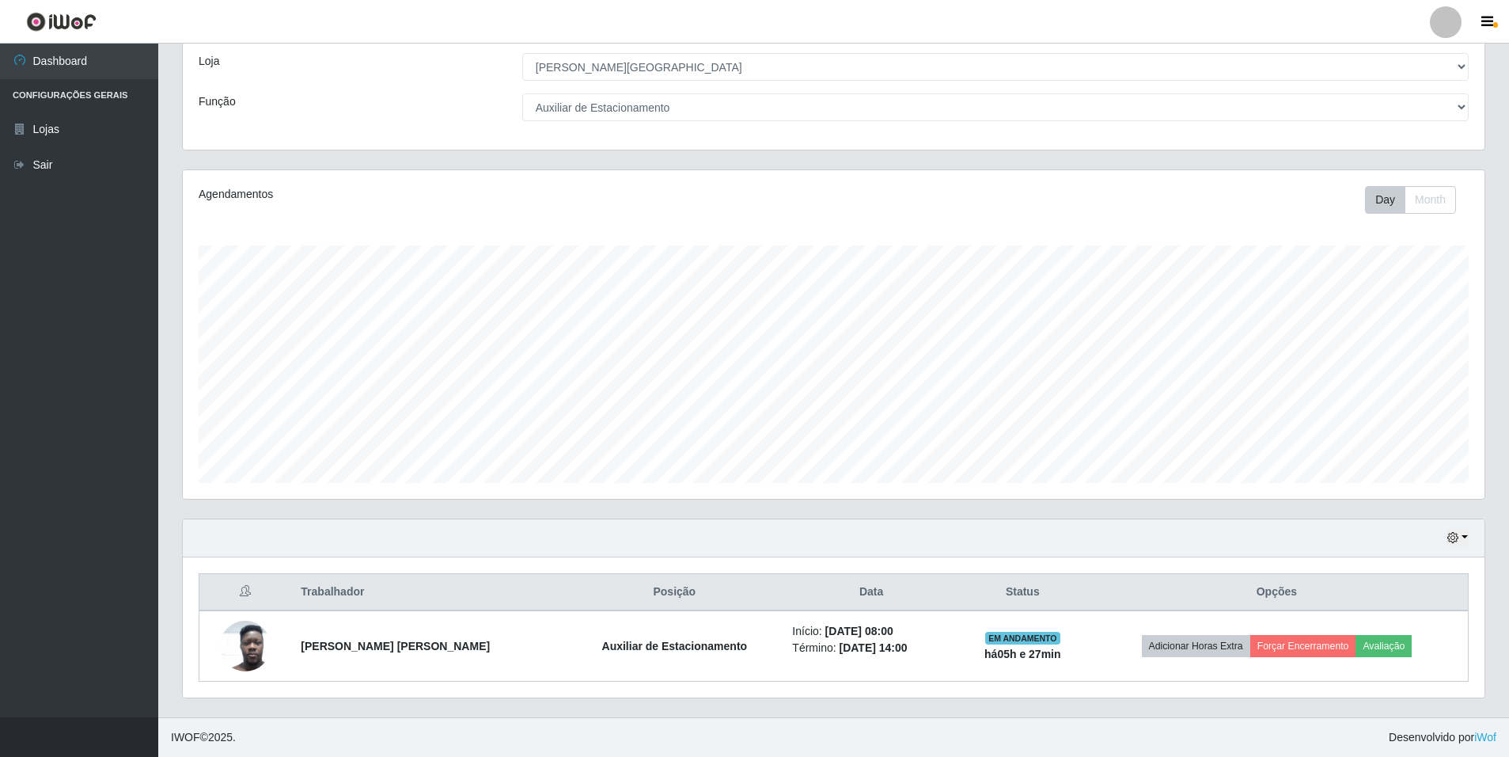
click at [1478, 537] on div "Hoje 1 dia 3 dias 1 Semana Não encerrados" at bounding box center [834, 538] width 1302 height 38
click at [1464, 544] on button "button" at bounding box center [1458, 538] width 22 height 18
click at [1442, 463] on button "1 Semana" at bounding box center [1405, 478] width 125 height 33
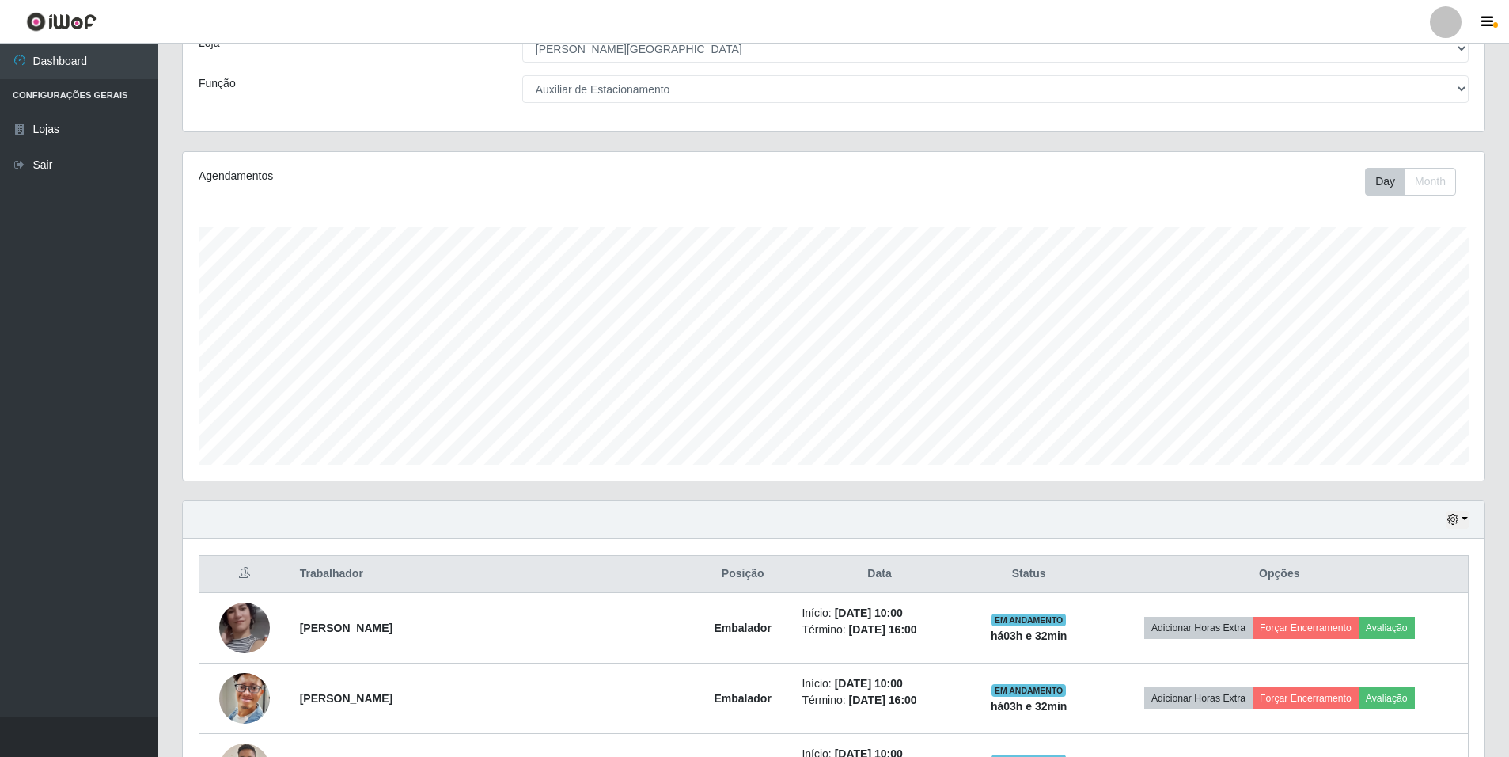
scroll to position [0, 0]
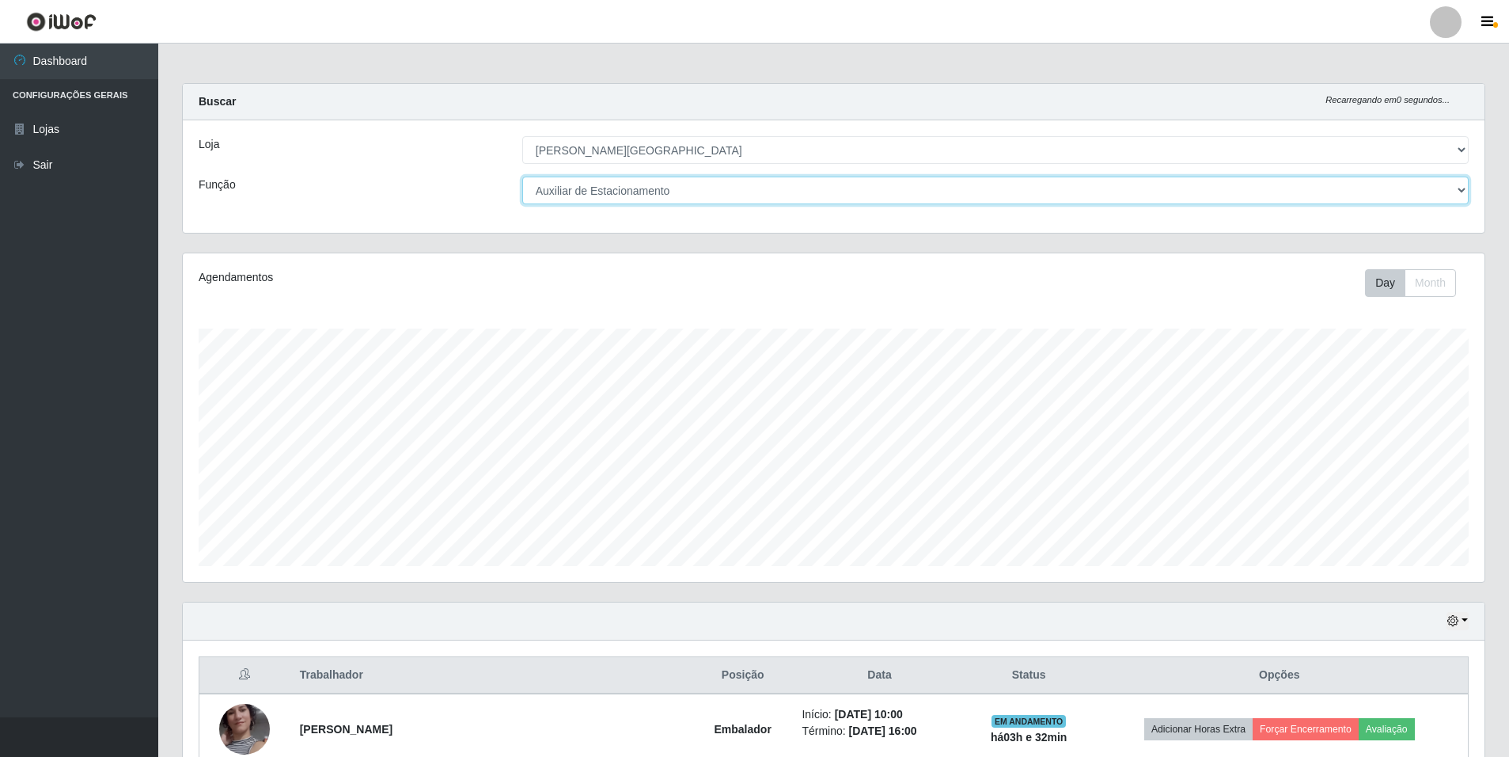
click at [1399, 192] on select "[Selecione...] Auxiliar de Depósito Auxiliar de Depósito + Auxiliar de Depósito…" at bounding box center [995, 190] width 947 height 28
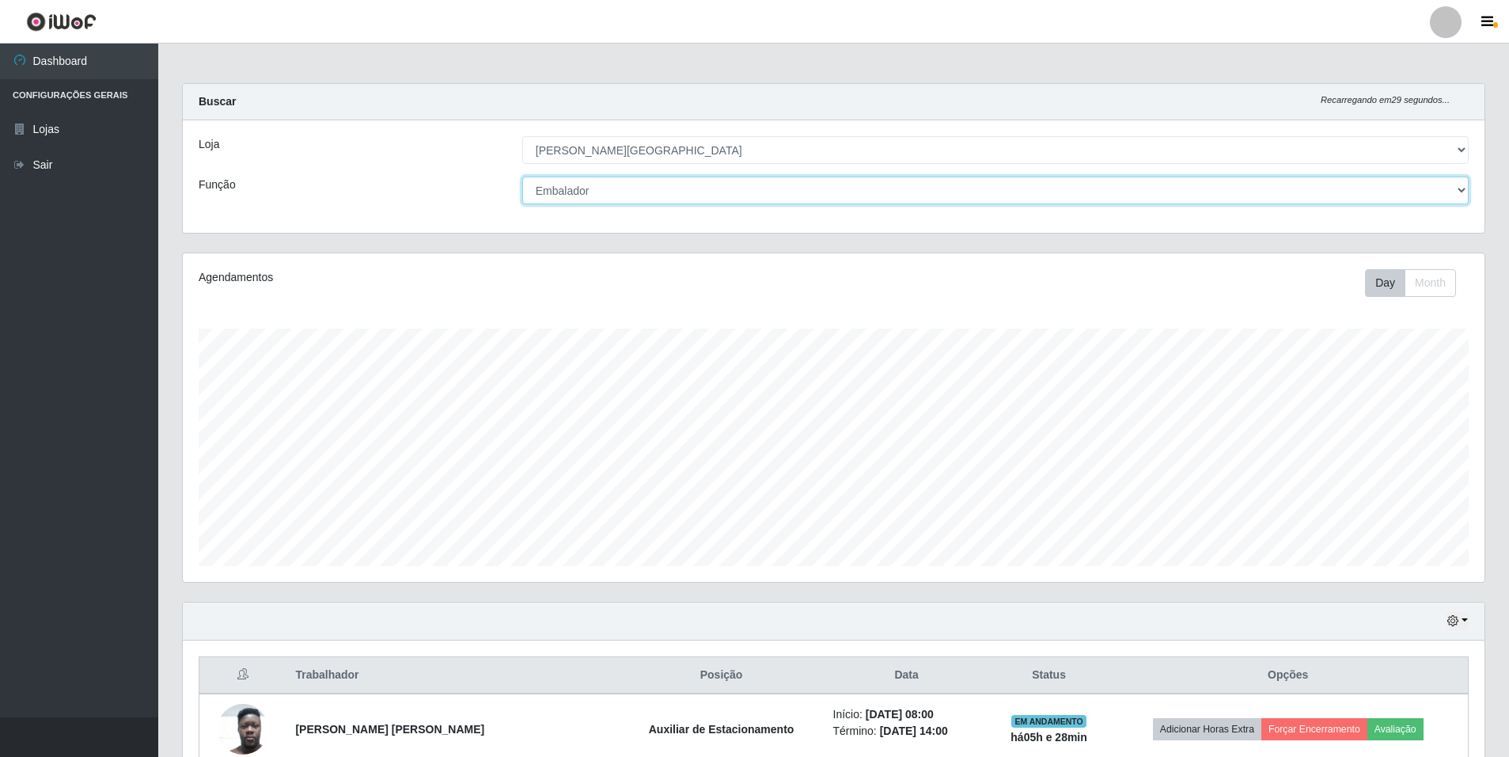
click at [522, 176] on select "[Selecione...] Auxiliar de Depósito Auxiliar de Depósito + Auxiliar de Depósito…" at bounding box center [995, 190] width 947 height 28
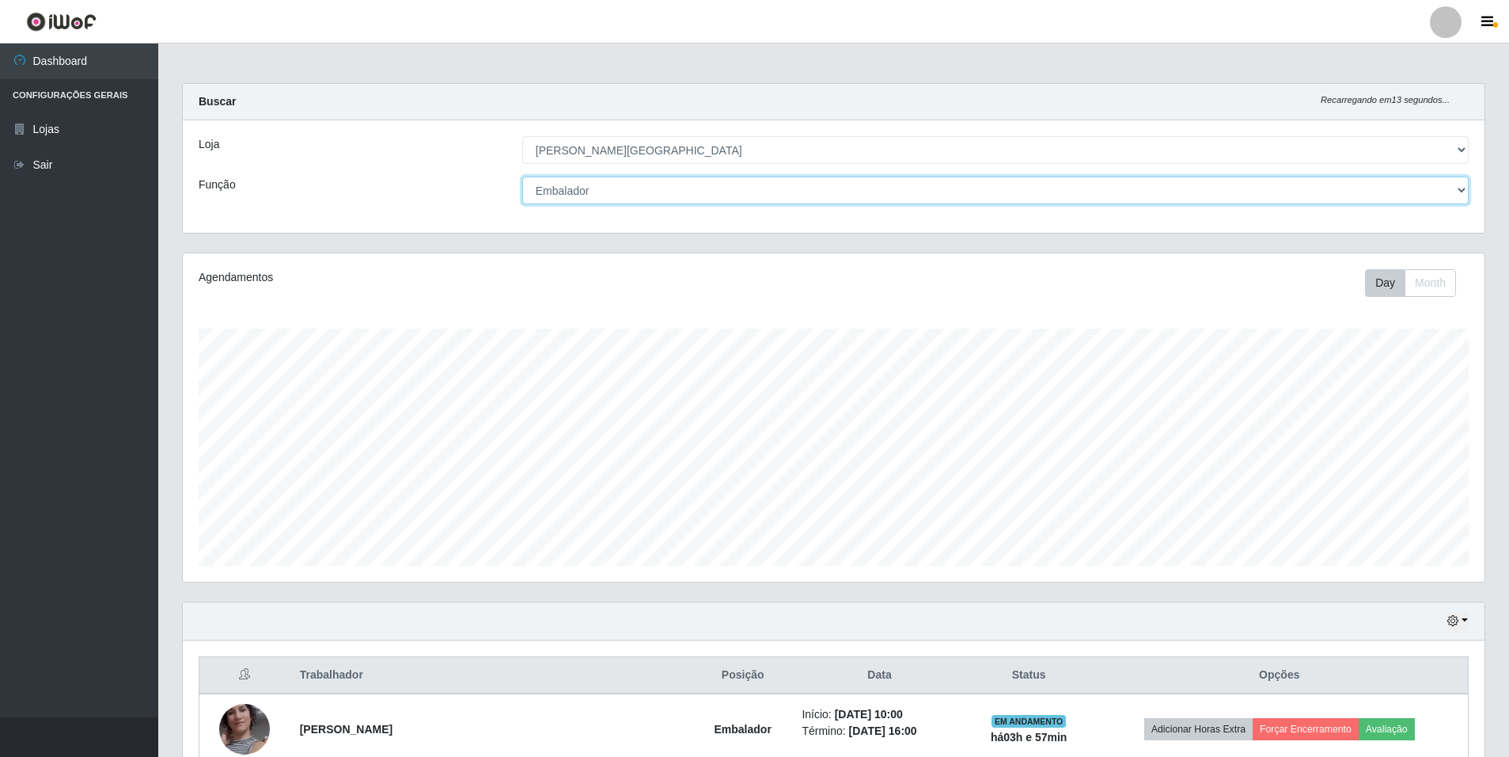
click at [1447, 193] on select "[Selecione...] Auxiliar de Depósito Auxiliar de Depósito + Auxiliar de Depósito…" at bounding box center [995, 190] width 947 height 28
click at [522, 176] on select "[Selecione...] Auxiliar de Depósito Auxiliar de Depósito + Auxiliar de Depósito…" at bounding box center [995, 190] width 947 height 28
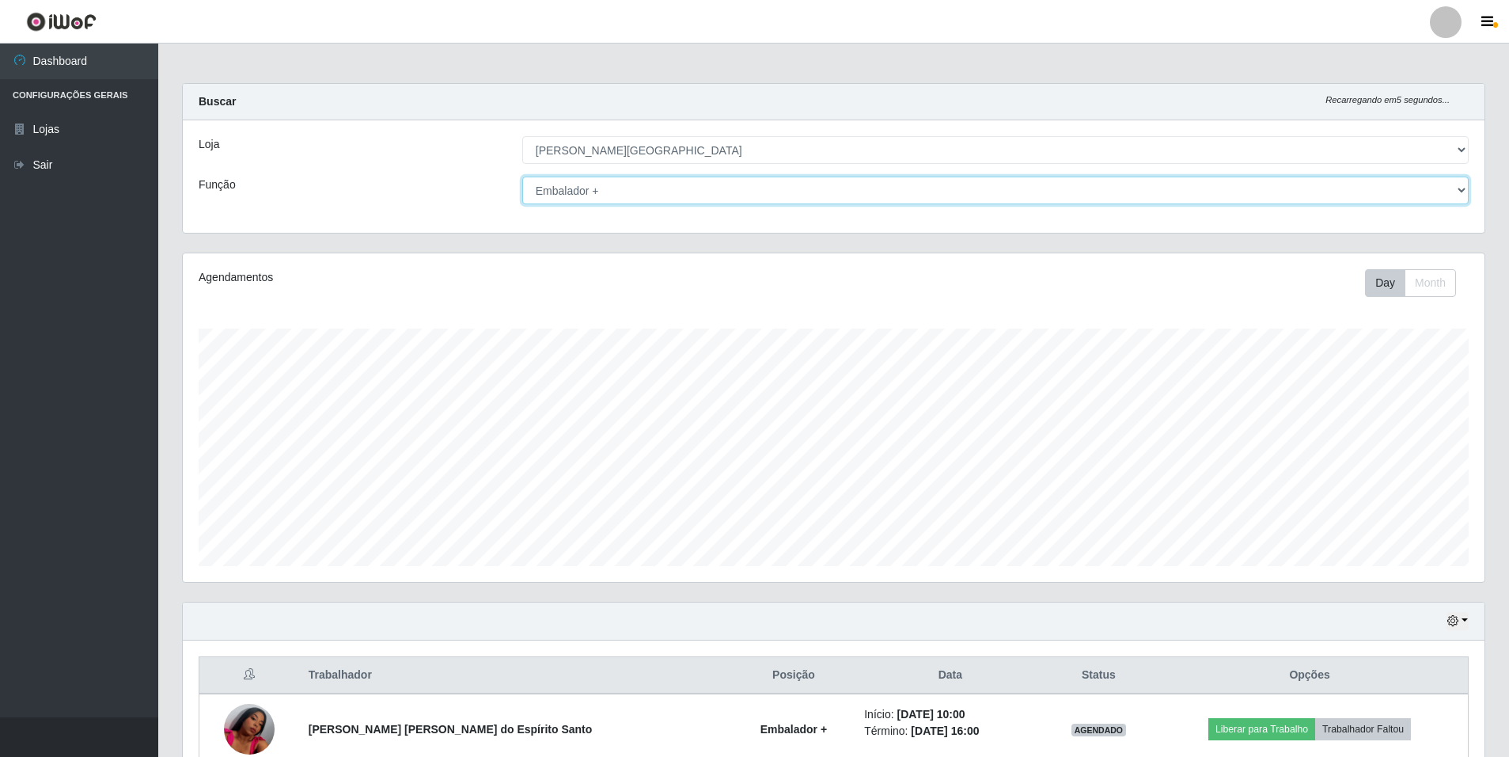
click at [1465, 193] on select "[Selecione...] Auxiliar de Depósito Auxiliar de Depósito + Auxiliar de Depósito…" at bounding box center [995, 190] width 947 height 28
click at [522, 176] on select "[Selecione...] Auxiliar de Depósito Auxiliar de Depósito + Auxiliar de Depósito…" at bounding box center [995, 190] width 947 height 28
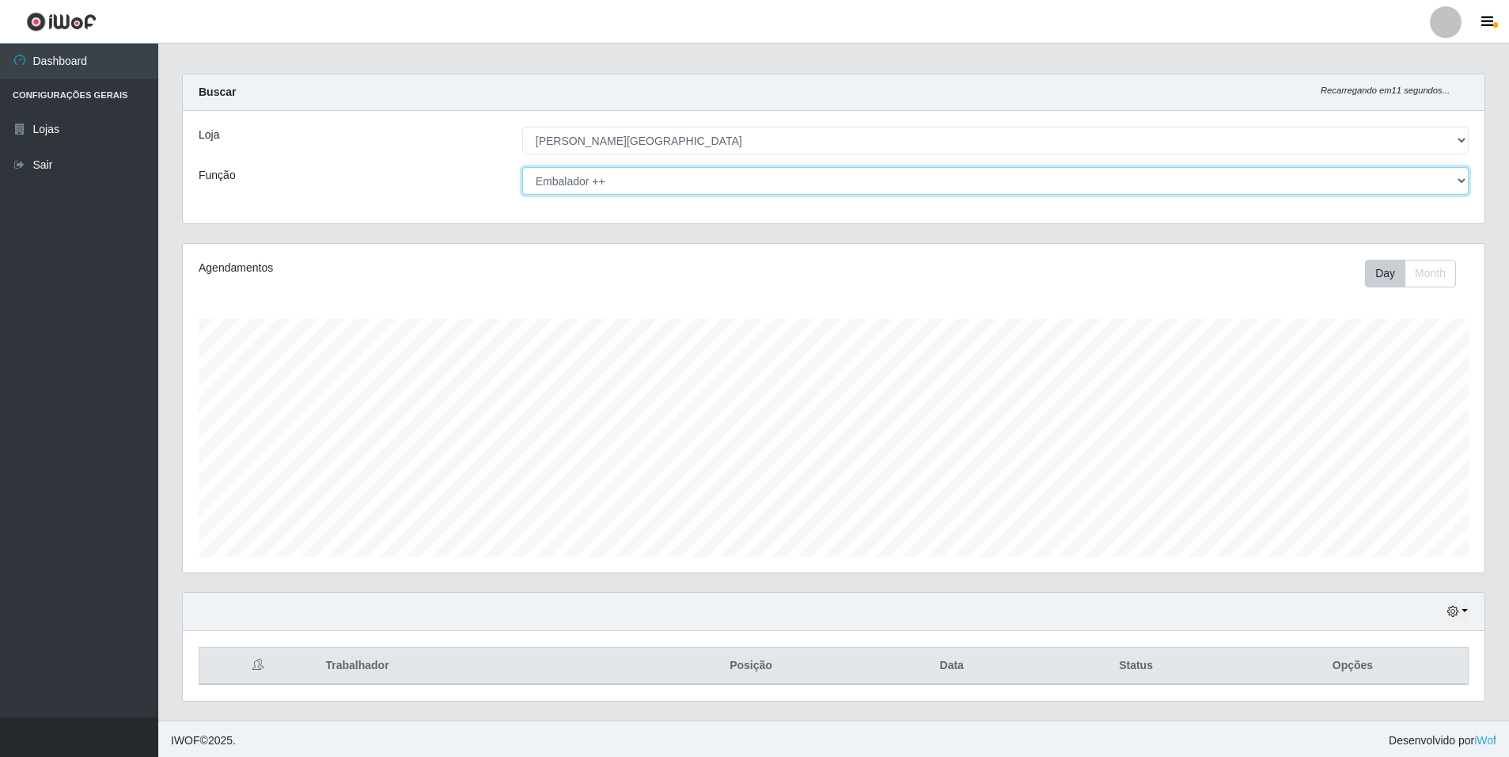
scroll to position [13, 0]
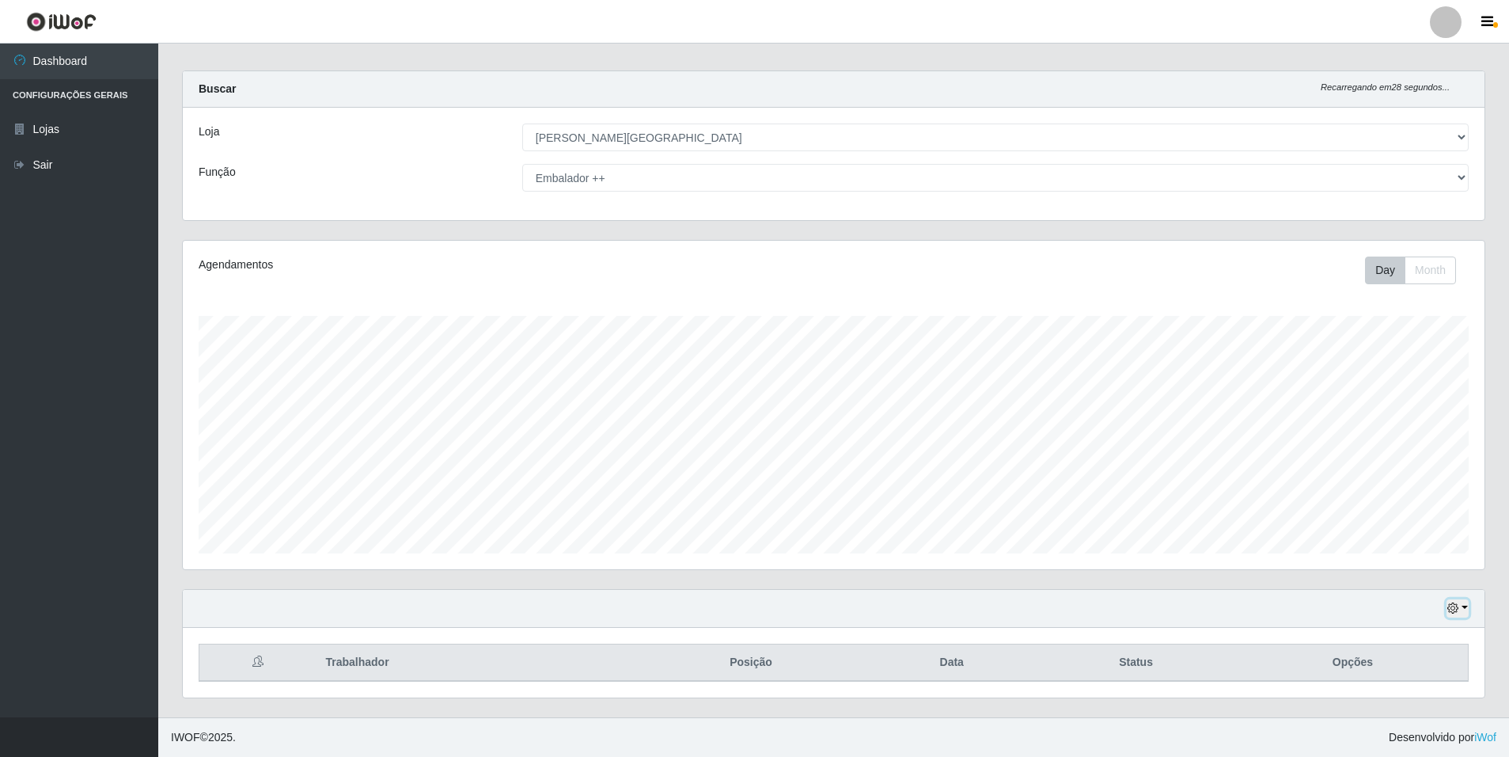
click at [1451, 613] on icon "button" at bounding box center [1452, 607] width 11 height 11
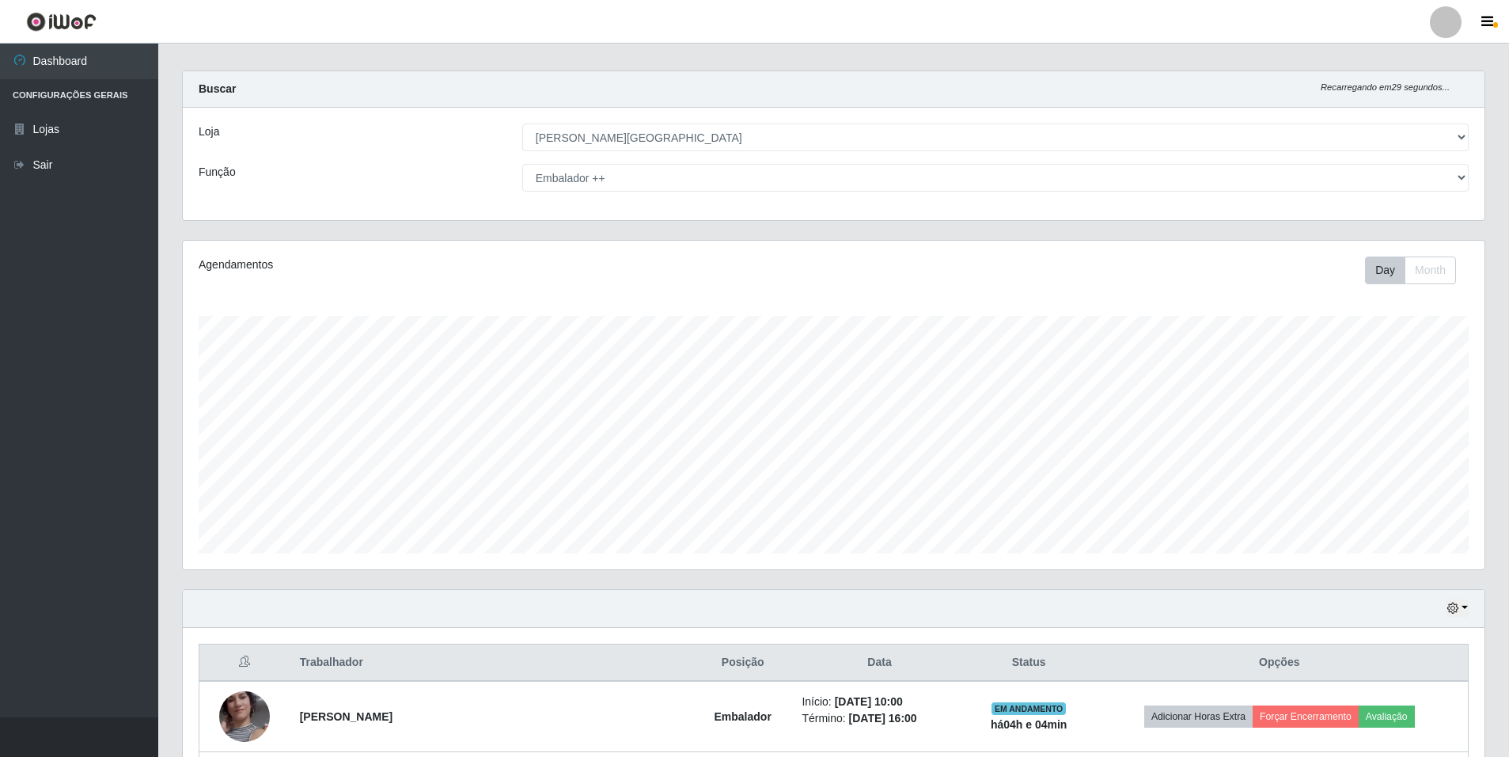
scroll to position [0, 0]
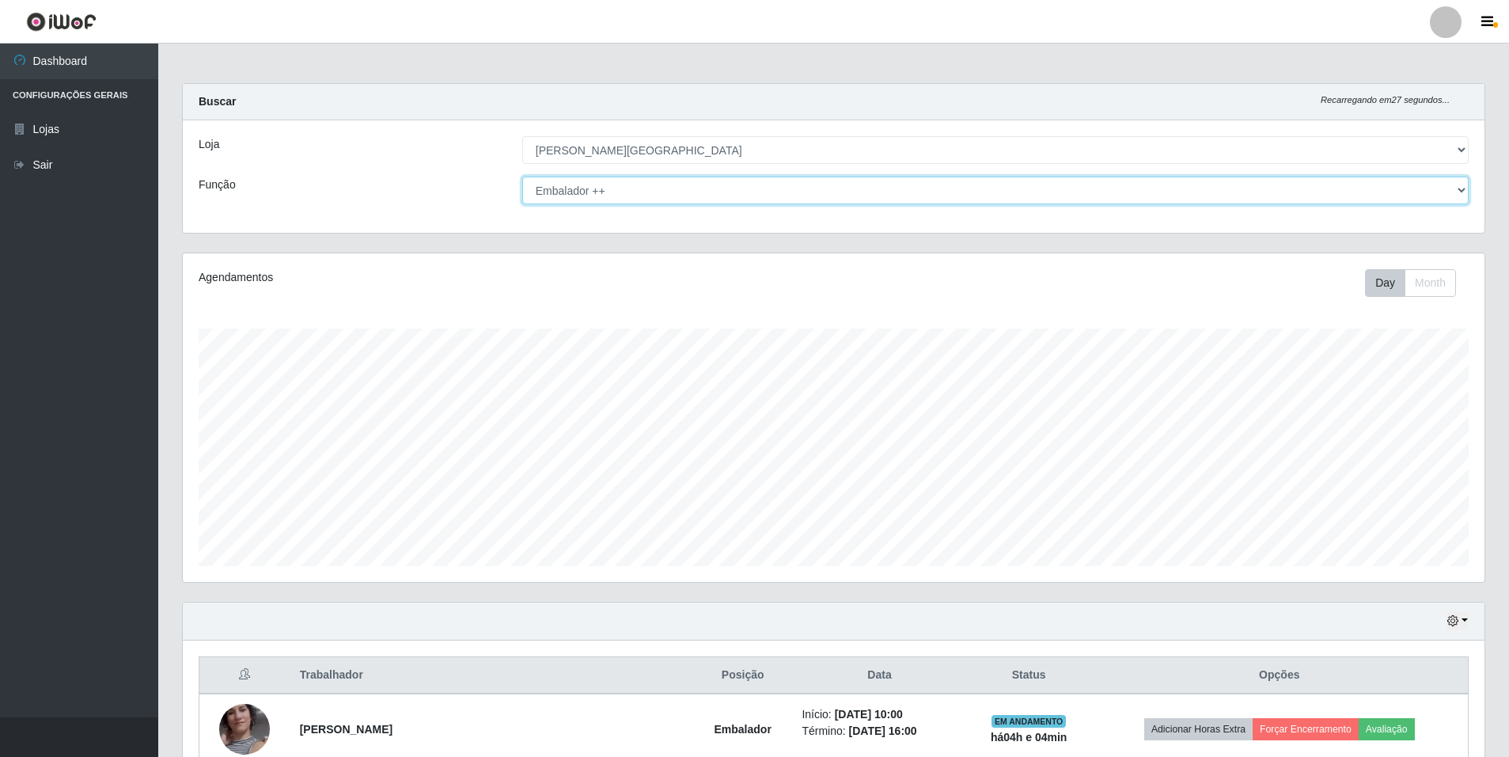
click at [1447, 186] on select "[Selecione...] Auxiliar de Depósito Auxiliar de Depósito + Auxiliar de Depósito…" at bounding box center [995, 190] width 947 height 28
select select "4"
click at [522, 176] on select "[Selecione...] Auxiliar de Depósito Auxiliar de Depósito + Auxiliar de Depósito…" at bounding box center [995, 190] width 947 height 28
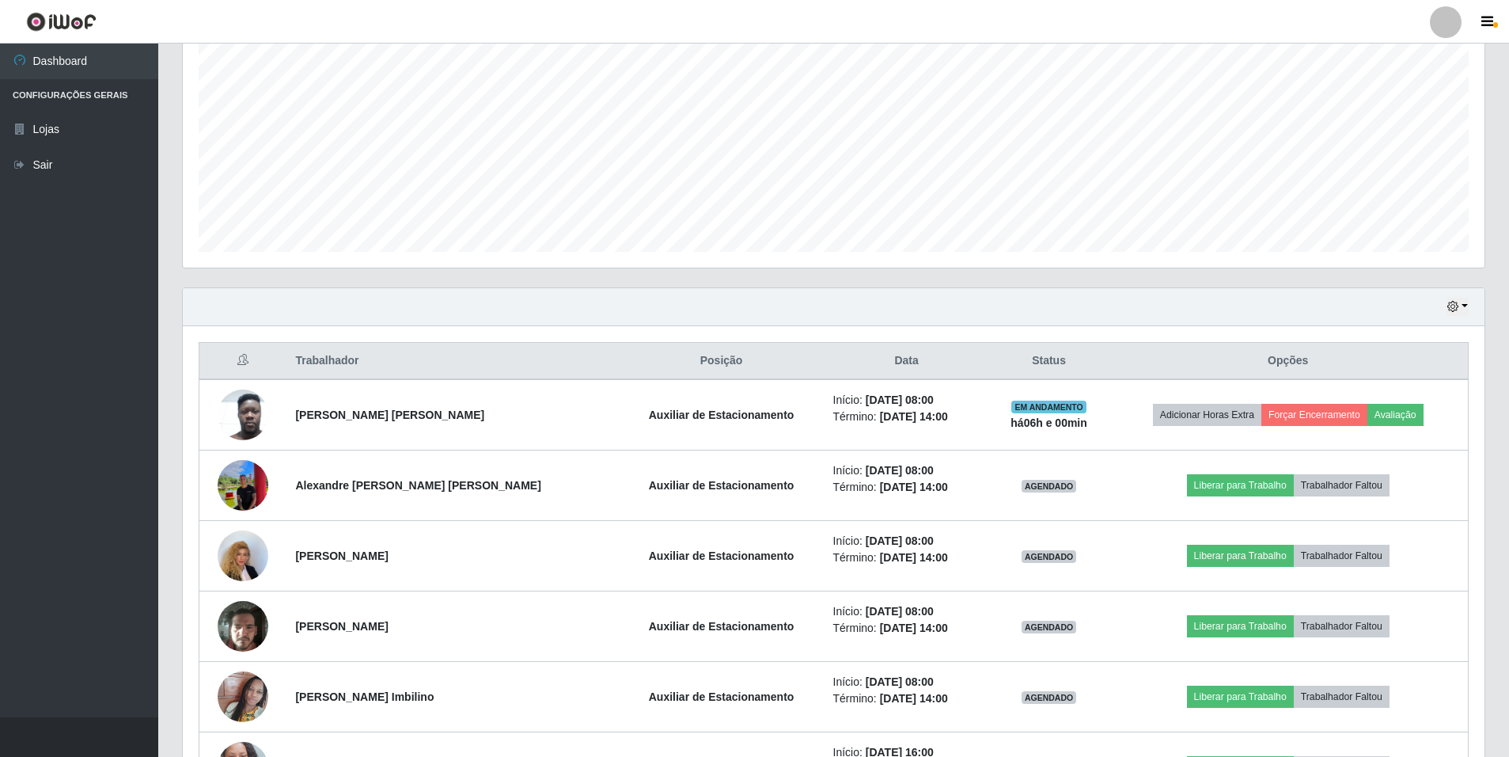
scroll to position [317, 0]
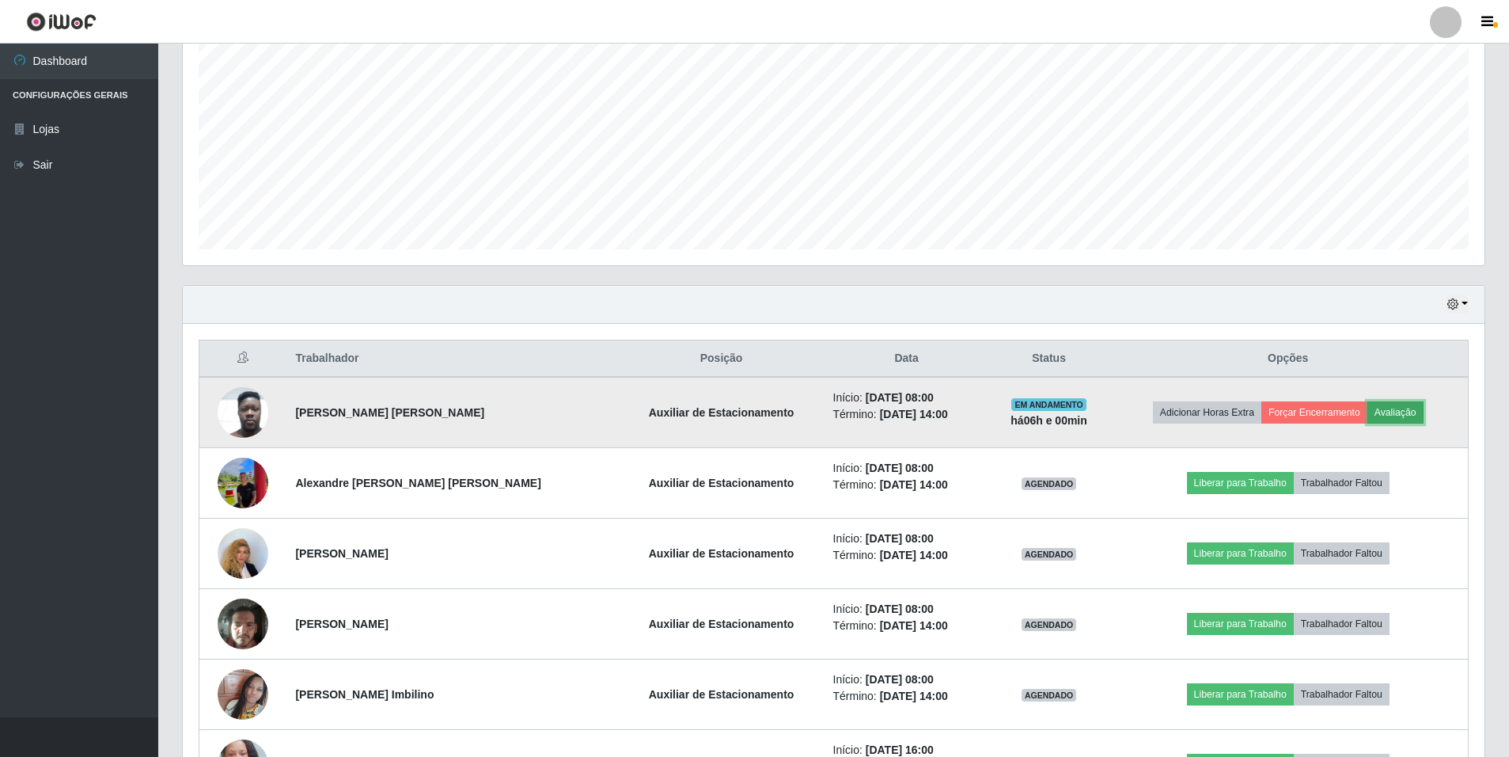
click at [1405, 416] on button "Avaliação" at bounding box center [1396, 412] width 56 height 22
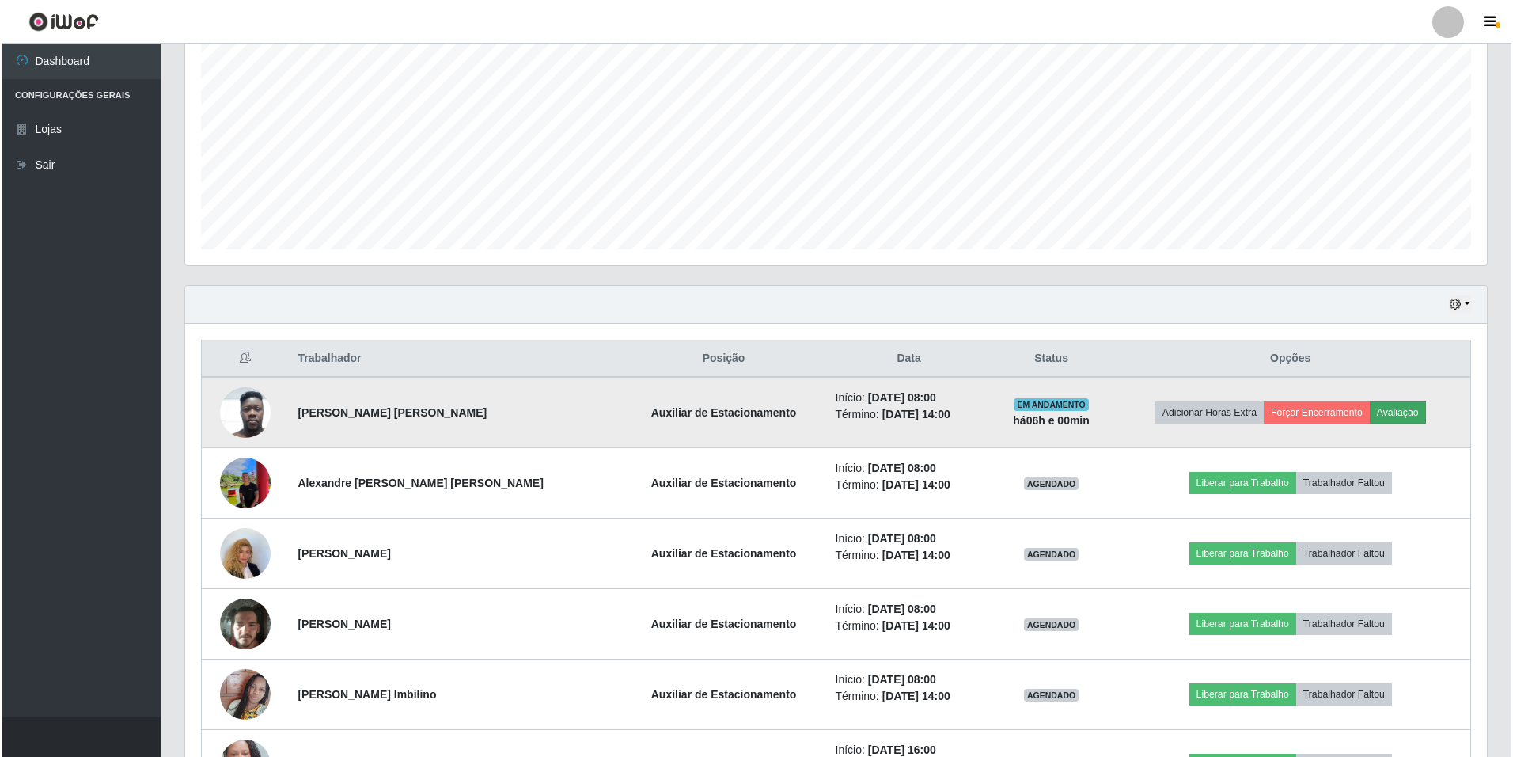
scroll to position [328, 1294]
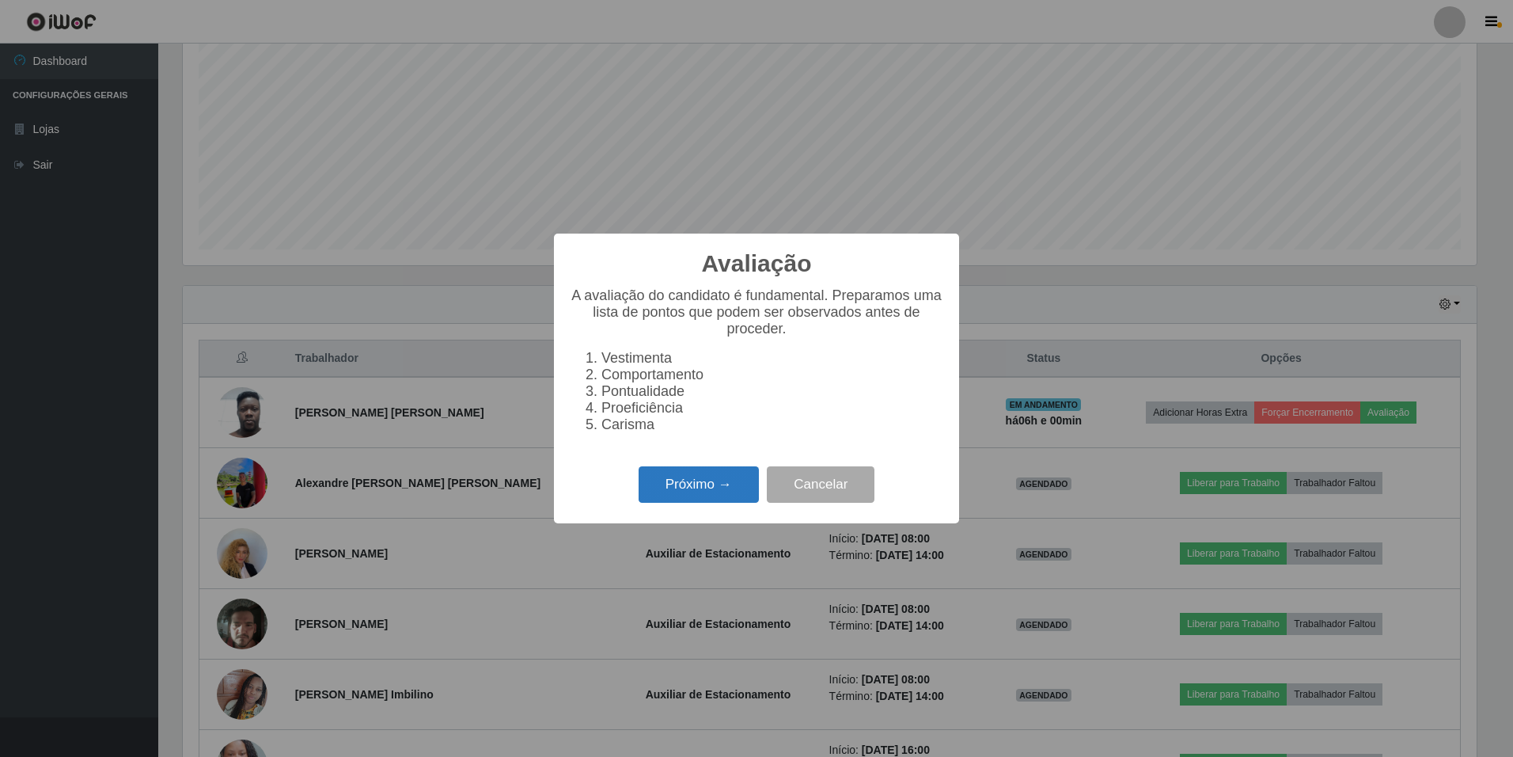
click at [719, 484] on button "Próximo →" at bounding box center [699, 484] width 120 height 37
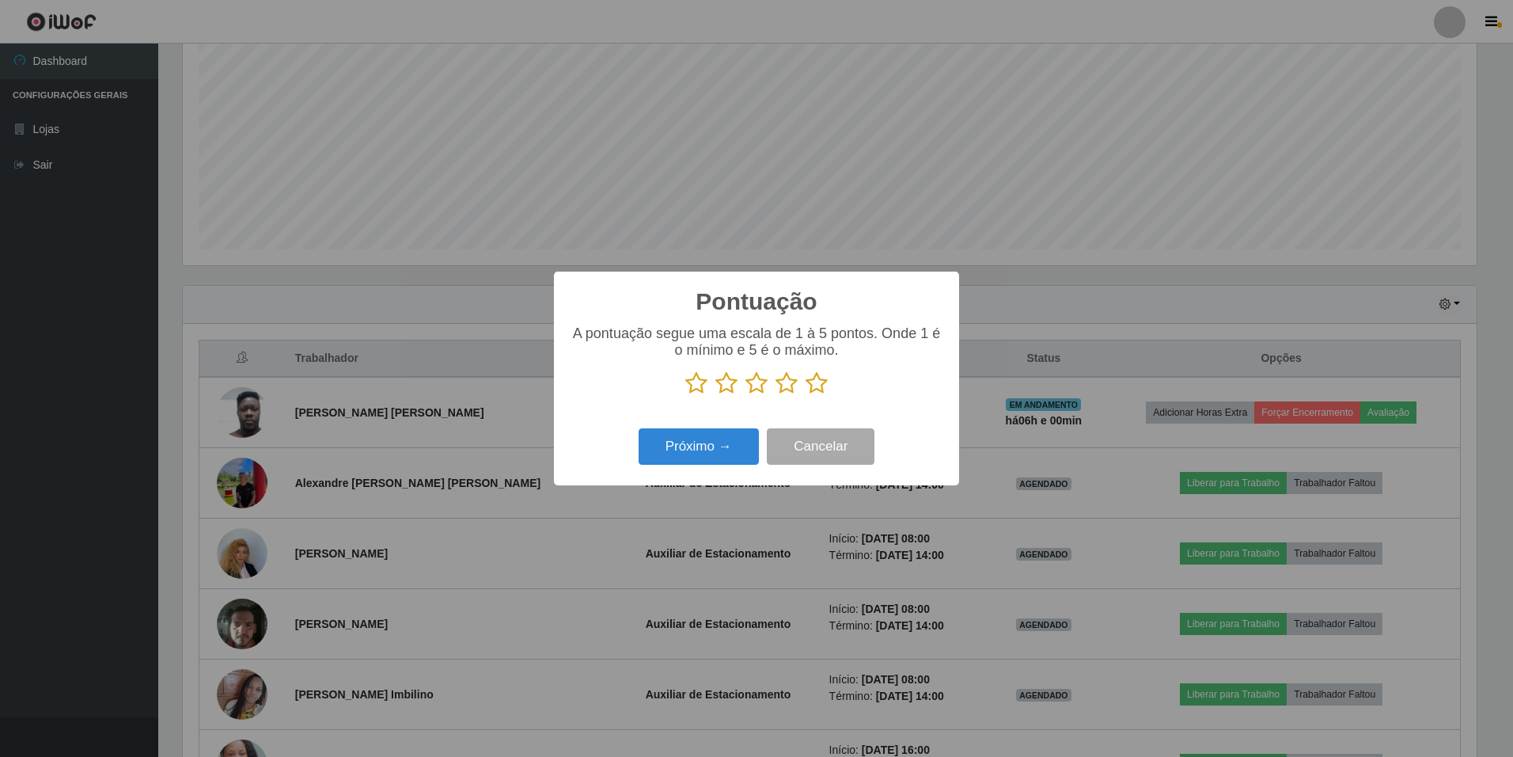
click at [823, 384] on icon at bounding box center [817, 383] width 22 height 24
click at [806, 395] on input "radio" at bounding box center [806, 395] width 0 height 0
click at [714, 456] on button "Próximo →" at bounding box center [699, 446] width 120 height 37
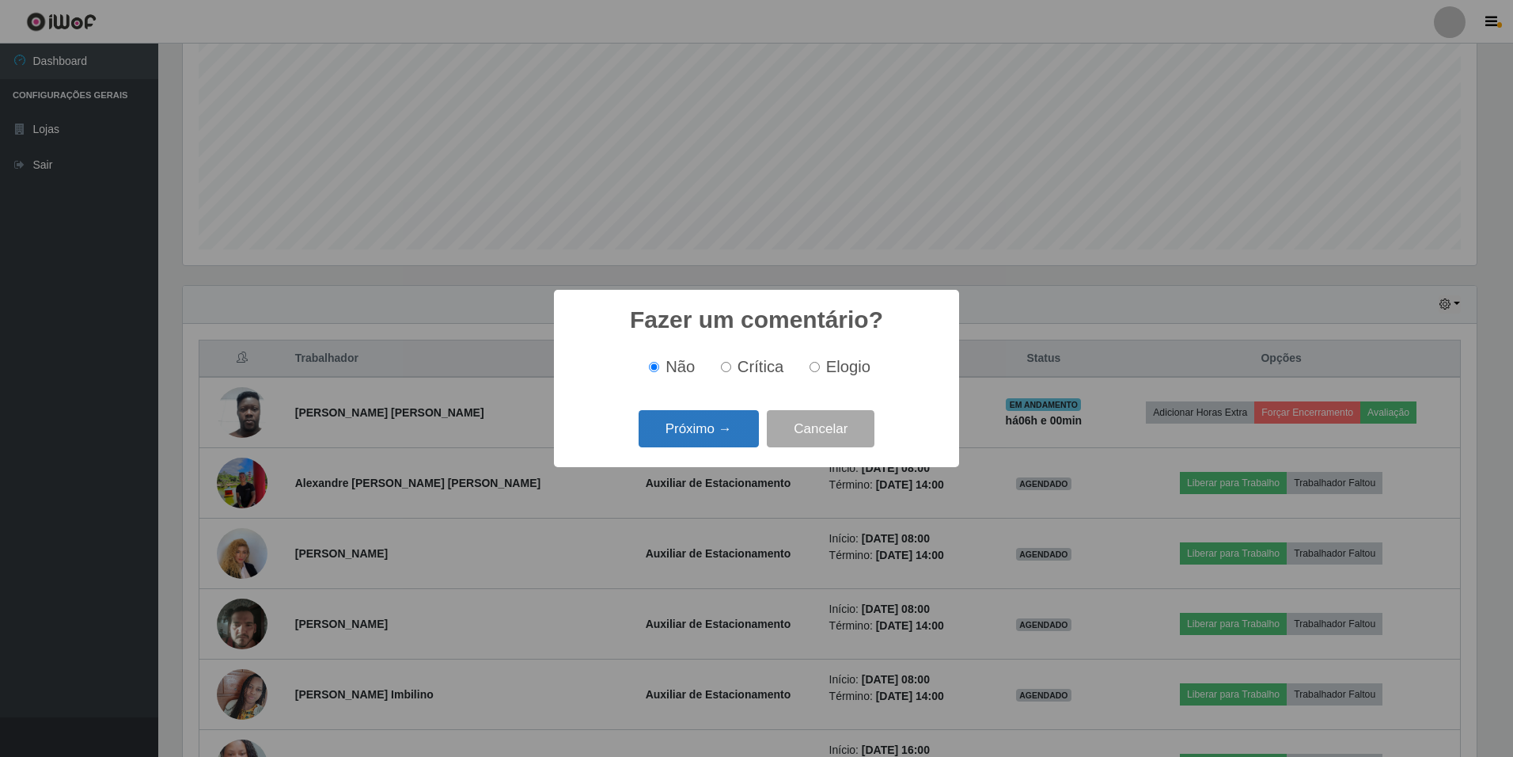
click at [700, 434] on button "Próximo →" at bounding box center [699, 428] width 120 height 37
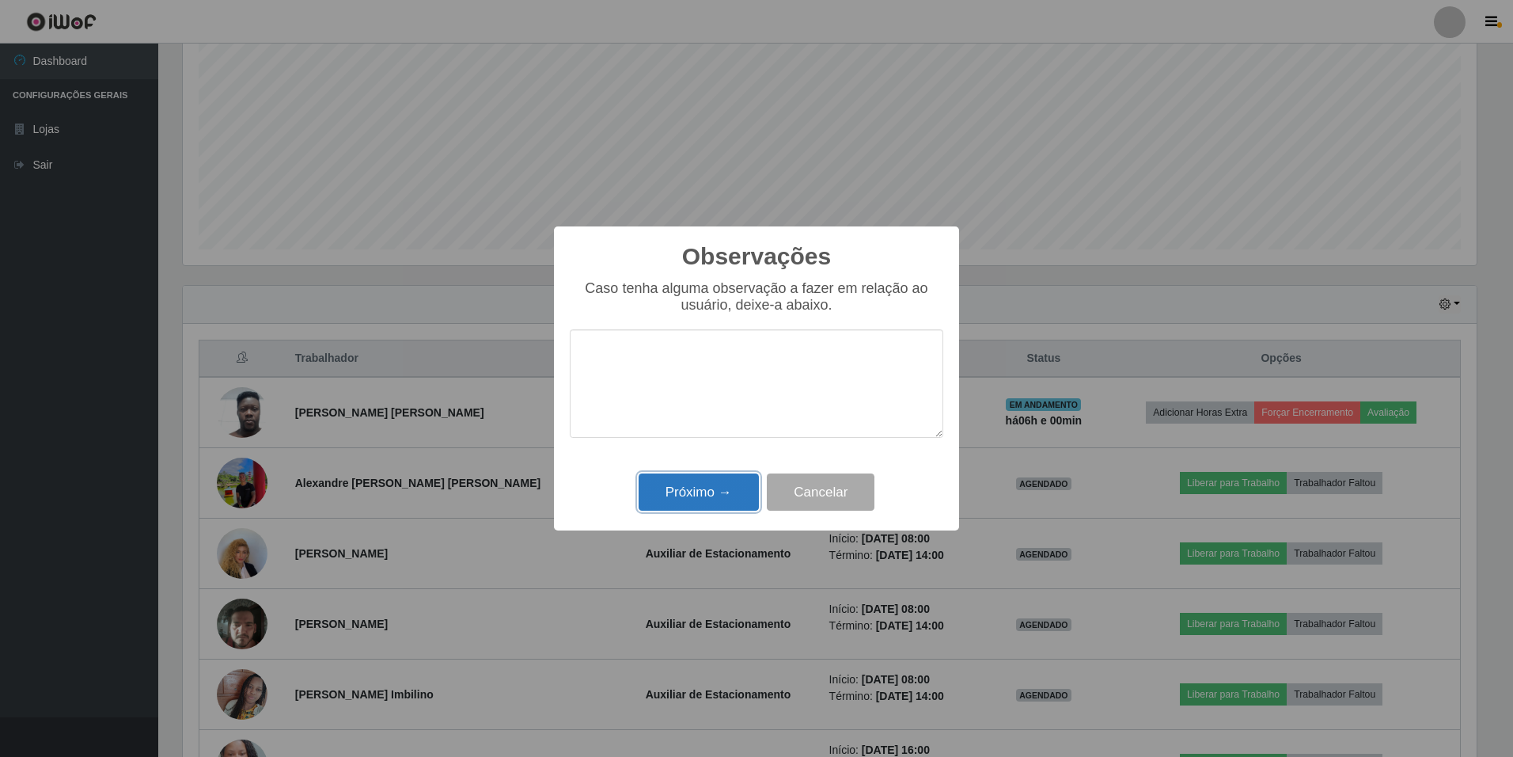
drag, startPoint x: 725, startPoint y: 490, endPoint x: 762, endPoint y: 469, distance: 42.9
click at [723, 488] on button "Próximo →" at bounding box center [699, 491] width 120 height 37
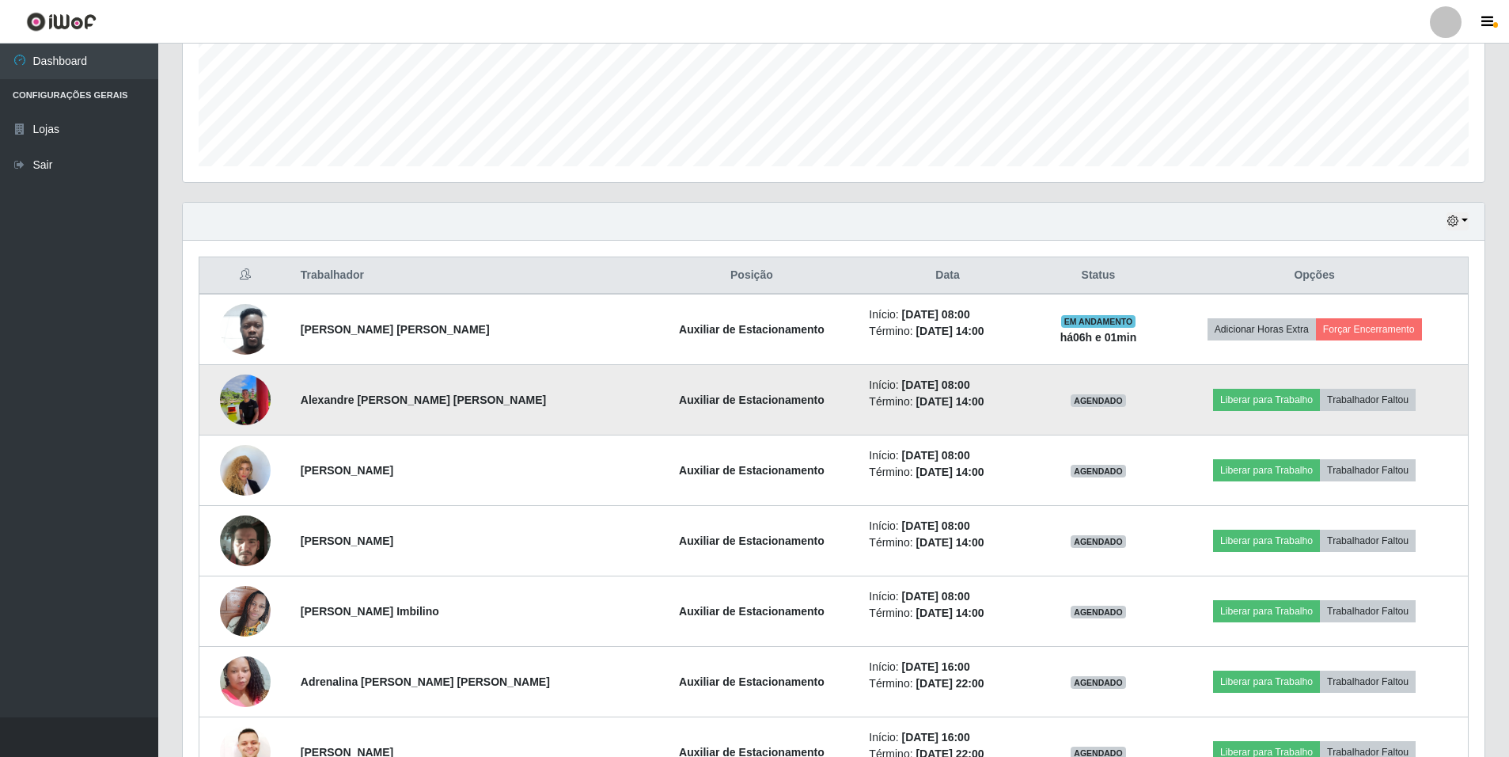
scroll to position [396, 0]
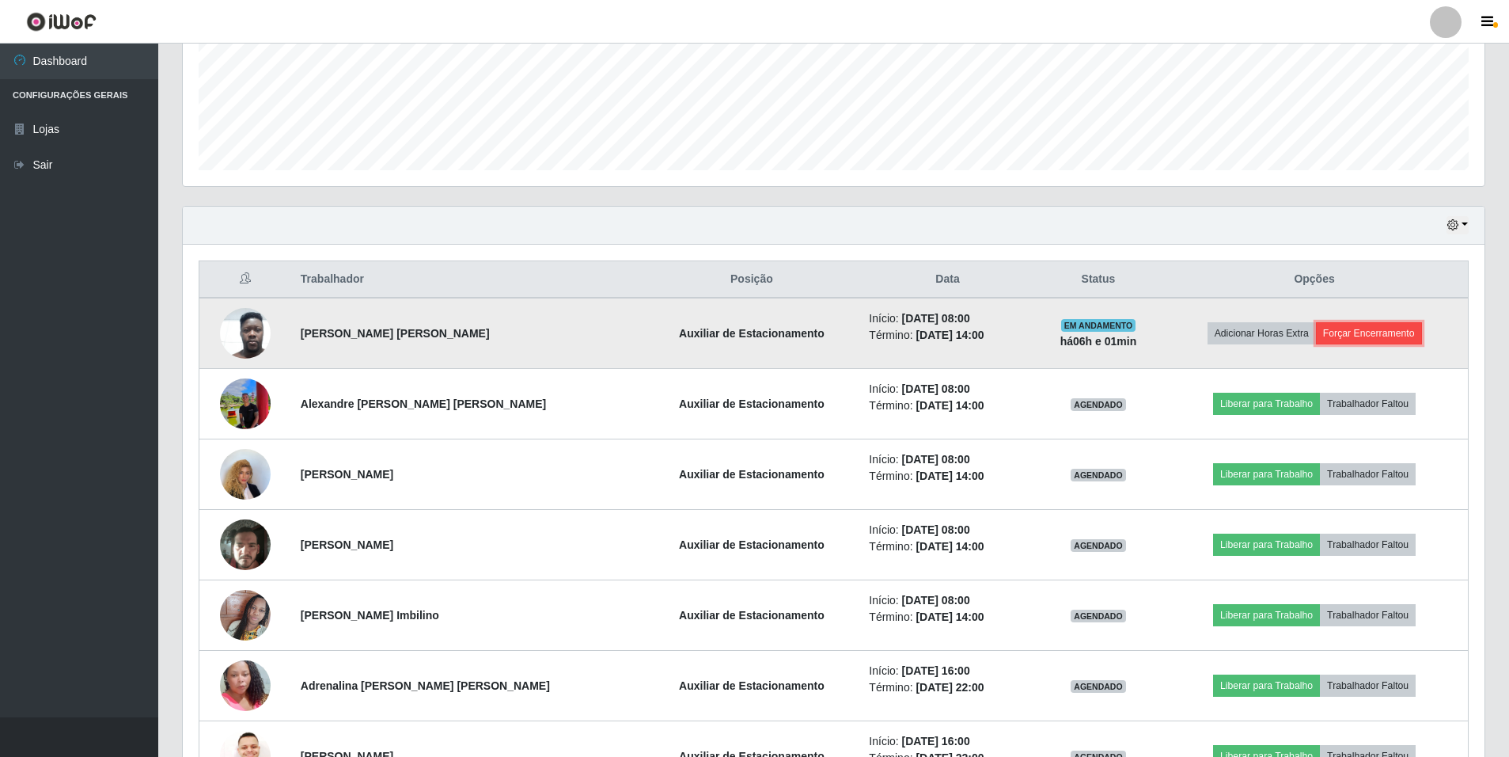
click at [1392, 336] on button "Forçar Encerramento" at bounding box center [1369, 333] width 106 height 22
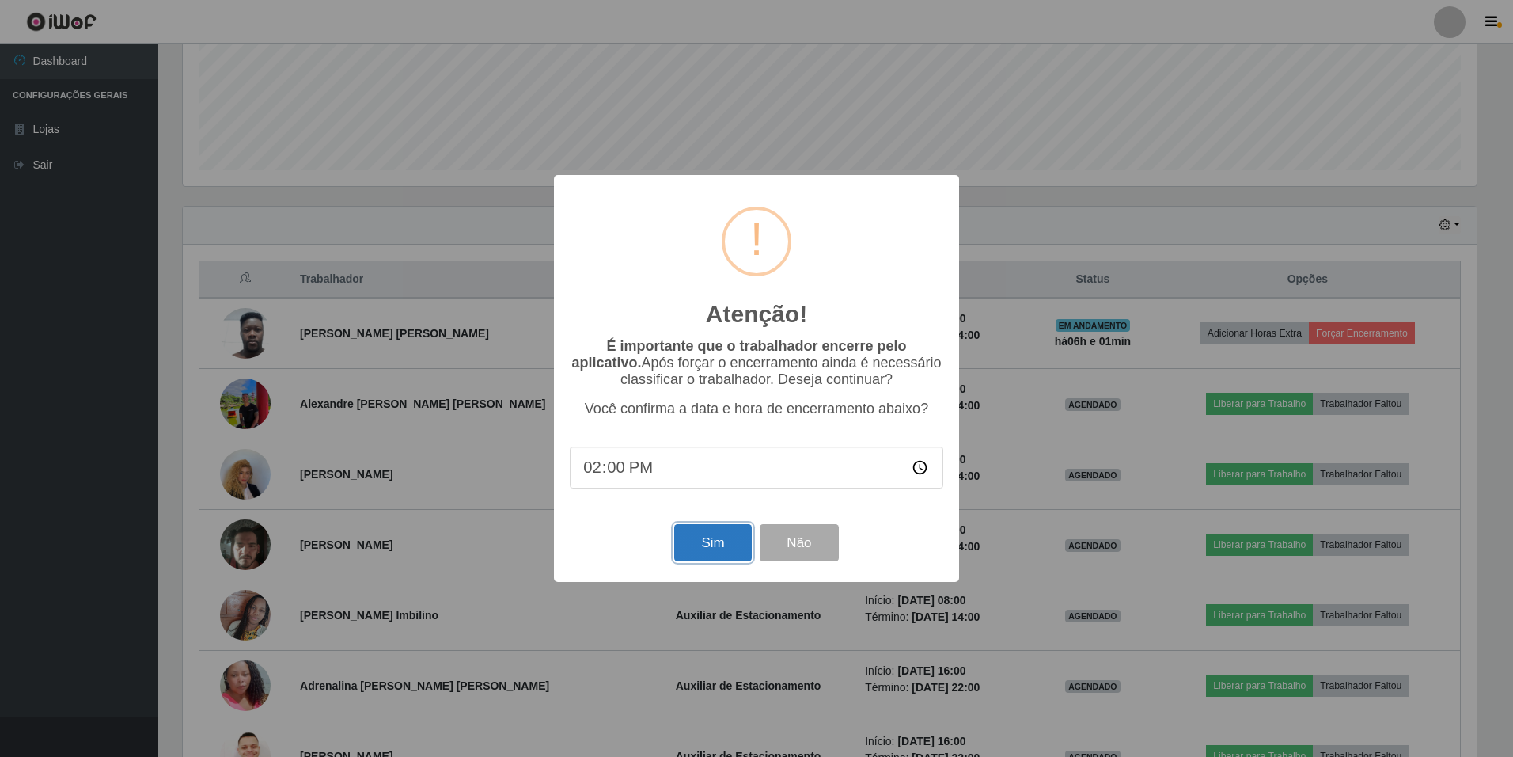
click at [712, 543] on button "Sim" at bounding box center [712, 542] width 77 height 37
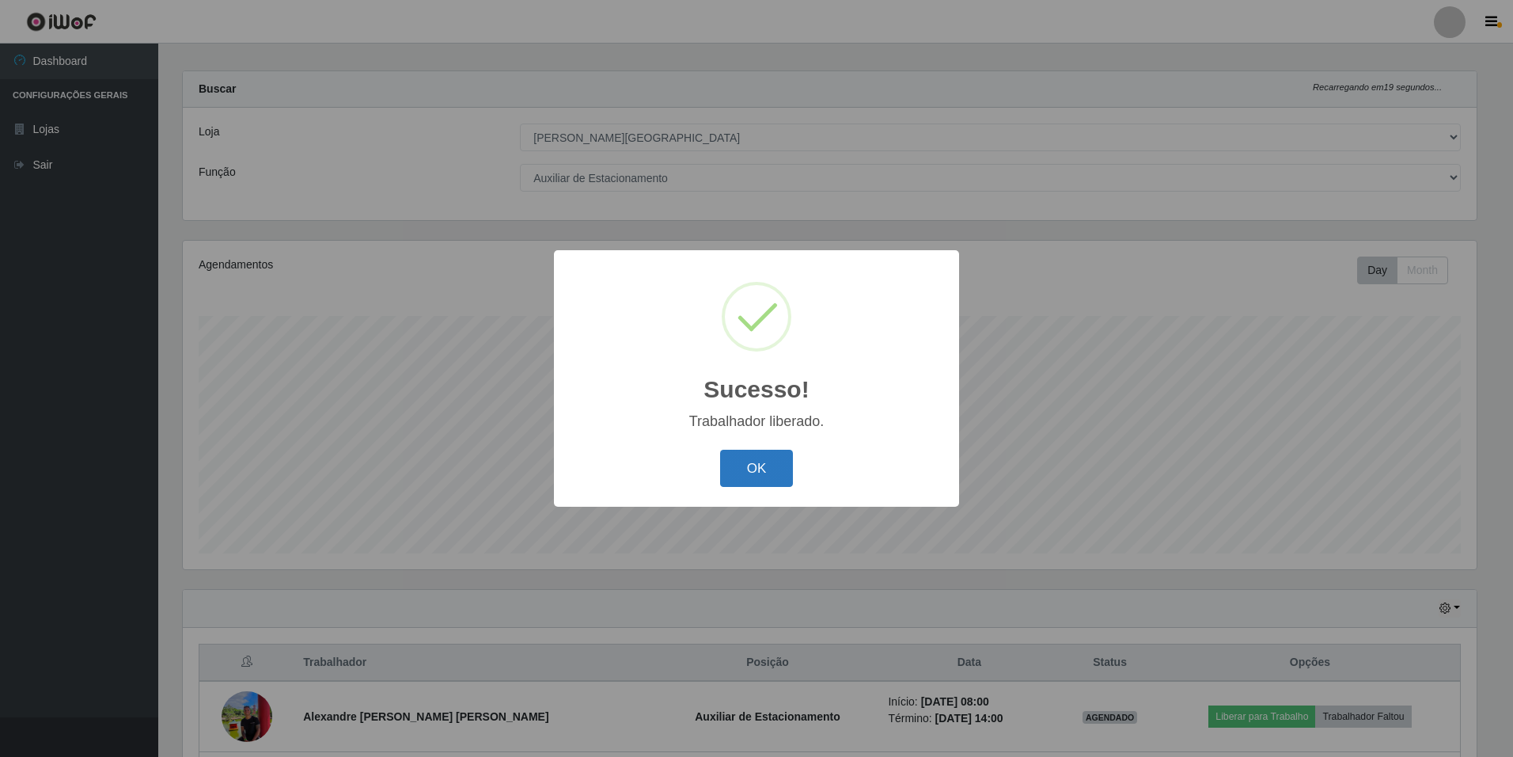
click at [762, 481] on button "OK" at bounding box center [757, 468] width 74 height 37
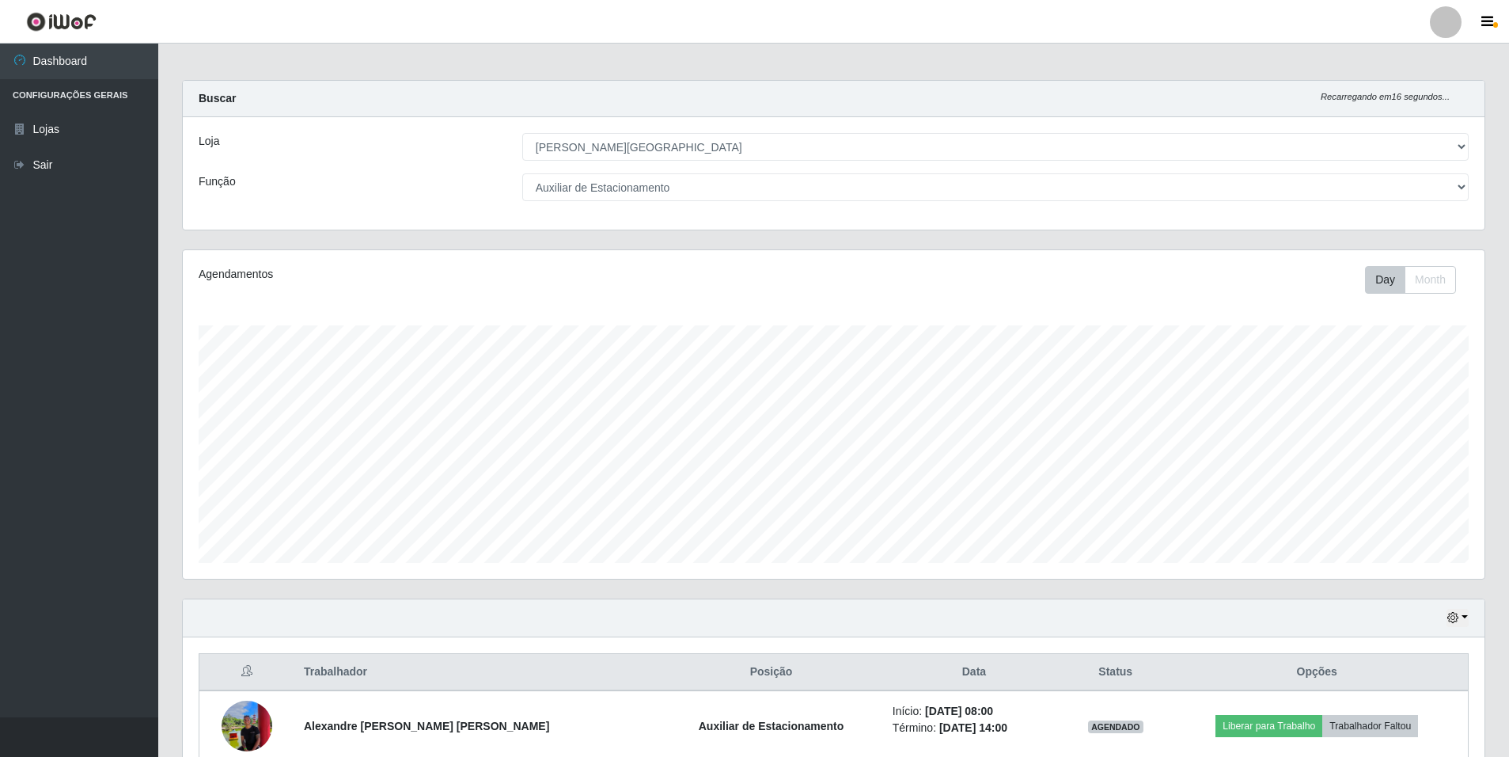
scroll to position [0, 0]
